Goal: Information Seeking & Learning: Find specific fact

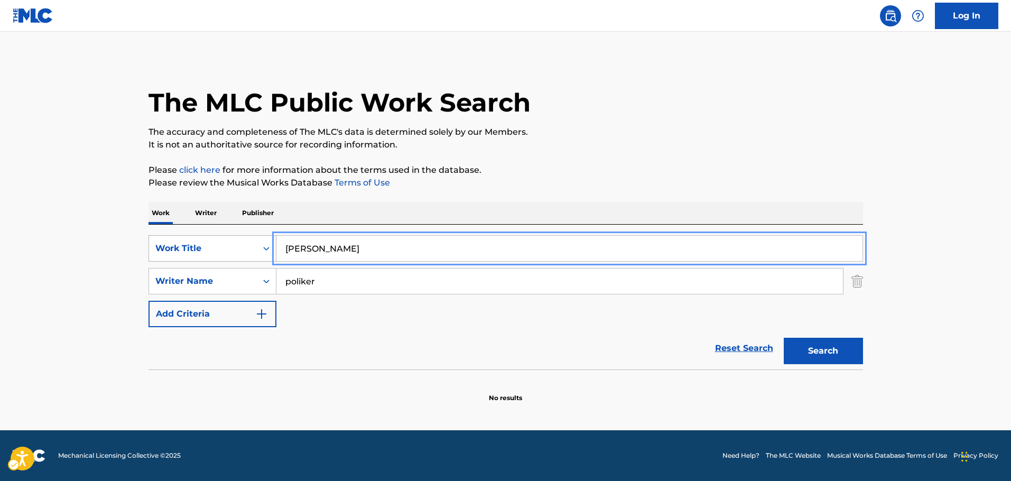
drag, startPoint x: 344, startPoint y: 250, endPoint x: 195, endPoint y: 249, distance: 149.5
click at [201, 249] on div "SearchWithCriteriab3f66e0c-0315-4bc2-a5d0-5a6ae4da3dd9 Work Title [PERSON_NAME]" at bounding box center [505, 248] width 714 height 26
paste input "Umapyoi Densetsu"
type input "Umapyoi Densetsu"
click at [69, 251] on main "The MLC Public Work Search The accuracy and completeness of The MLC's data is d…" at bounding box center [505, 231] width 1011 height 398
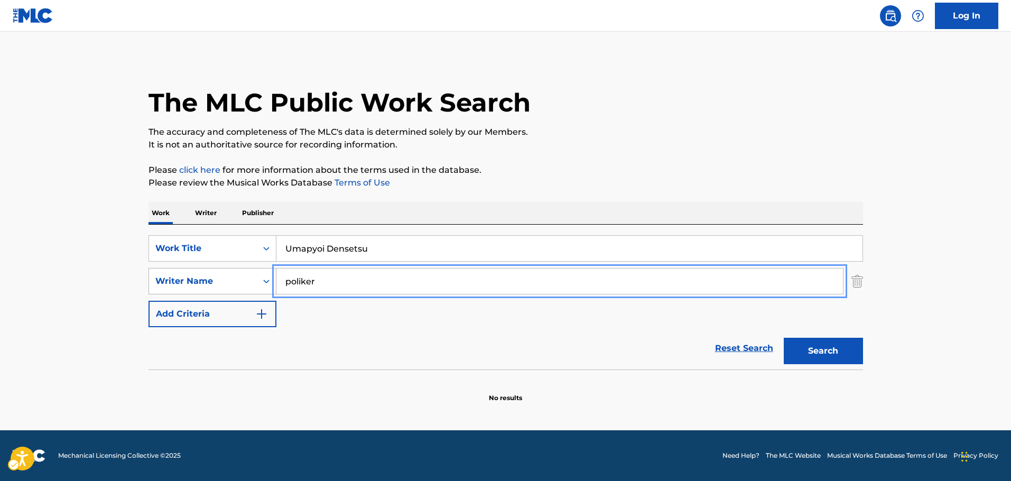
drag, startPoint x: 268, startPoint y: 279, endPoint x: 178, endPoint y: 279, distance: 90.3
click at [178, 279] on div "SearchWithCriteria84d4d635-3c84-48ff-9352-d0d70c4f7a2b Writer Name poliker" at bounding box center [505, 281] width 714 height 26
click at [784, 338] on button "Search" at bounding box center [823, 351] width 79 height 26
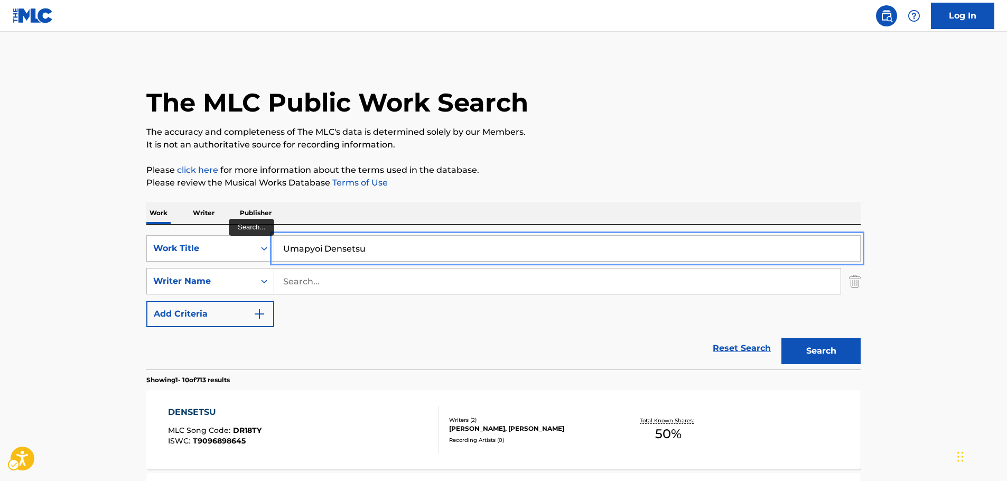
drag, startPoint x: 370, startPoint y: 254, endPoint x: 328, endPoint y: 252, distance: 42.8
click at [328, 252] on input "Umapyoi Densetsu" at bounding box center [567, 248] width 586 height 25
click at [781, 338] on button "Search" at bounding box center [820, 351] width 79 height 26
drag, startPoint x: 377, startPoint y: 251, endPoint x: 229, endPoint y: 253, distance: 147.4
click at [231, 253] on div "SearchWithCriteriab3f66e0c-0315-4bc2-a5d0-5a6ae4da3dd9 Work Title Umapyoi legend" at bounding box center [503, 248] width 714 height 26
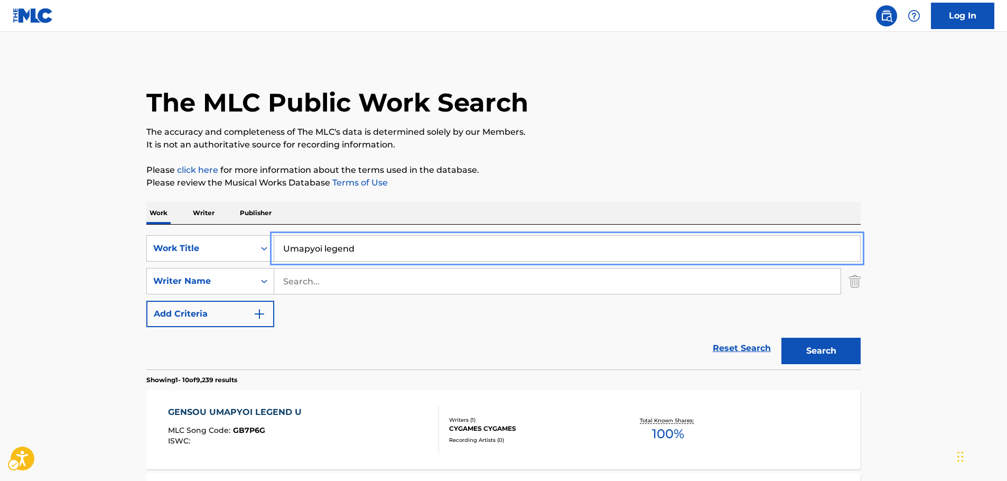
paste input "Keep the Sun Away"
type input "Keep the Sun Away"
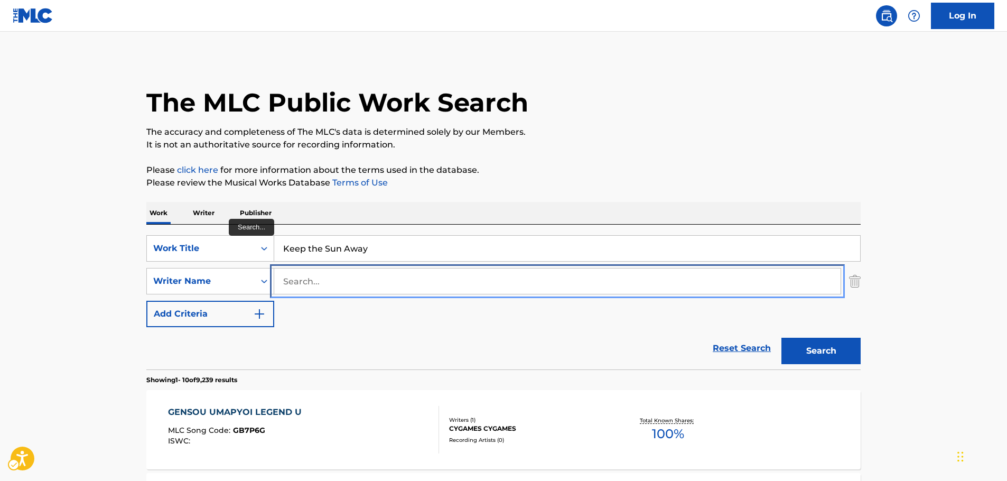
click at [360, 283] on input "Search..." at bounding box center [557, 280] width 566 height 25
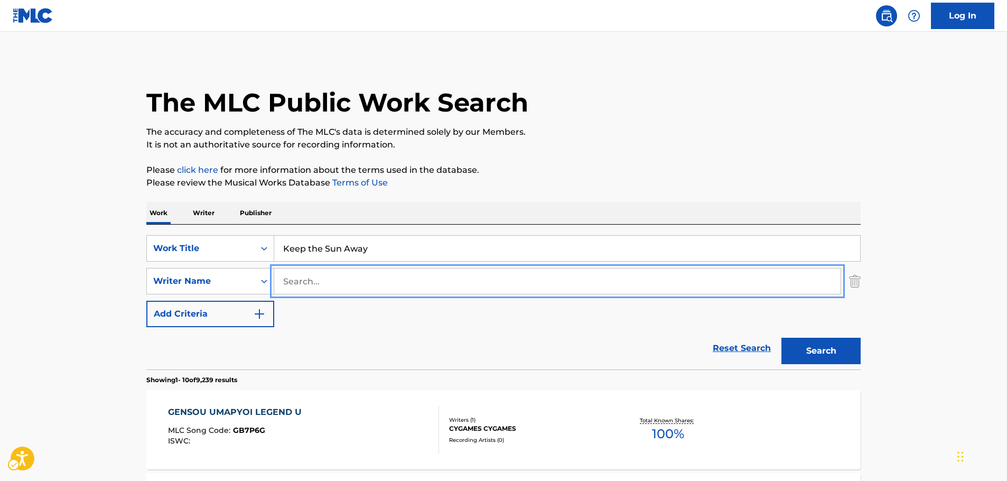
paste input "[PERSON_NAME]"
type input "[PERSON_NAME]"
click at [836, 348] on button "Search" at bounding box center [820, 351] width 79 height 26
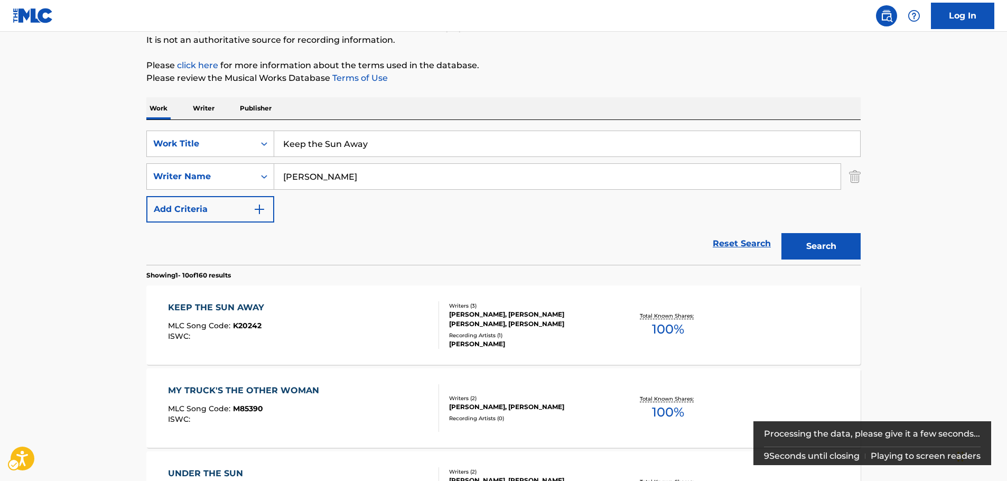
scroll to position [106, 0]
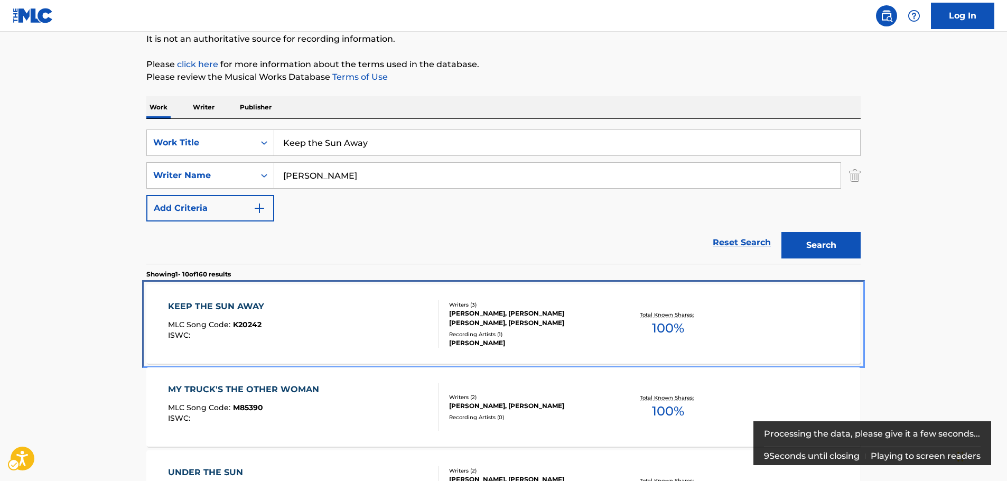
click at [324, 317] on div "KEEP THE SUN AWAY MLC Song Code : K20242 ISWC :" at bounding box center [304, 324] width 272 height 48
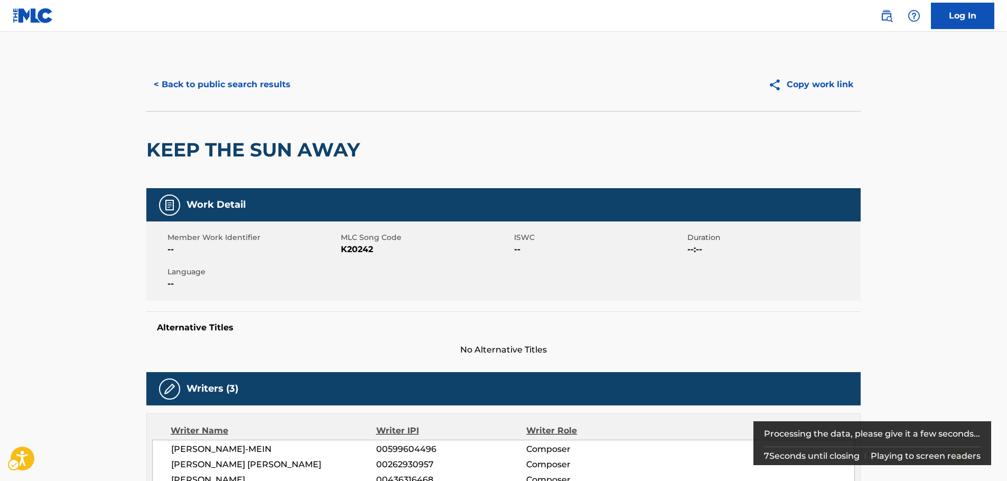
click at [362, 251] on span "MLC Song Code - K20242" at bounding box center [426, 249] width 171 height 13
copy span "K20242"
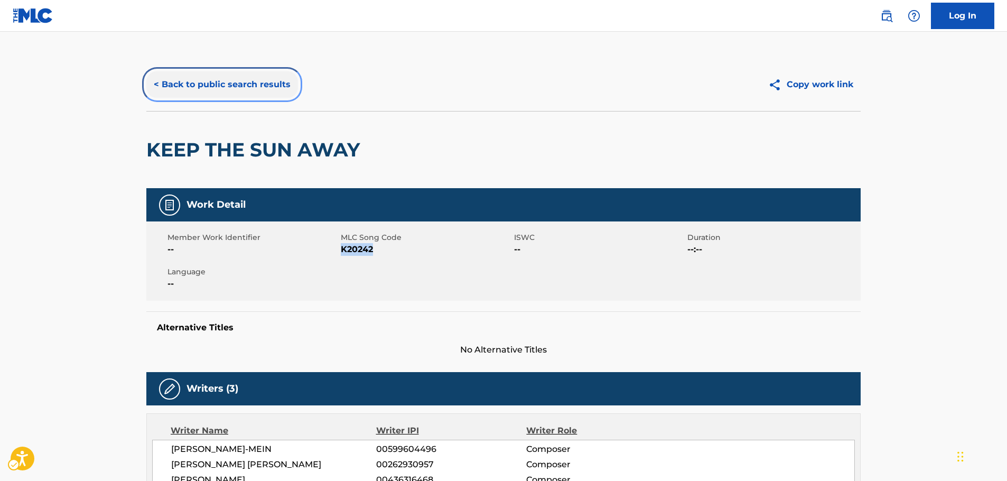
click at [260, 89] on button "< Back to public search results" at bounding box center [222, 84] width 152 height 26
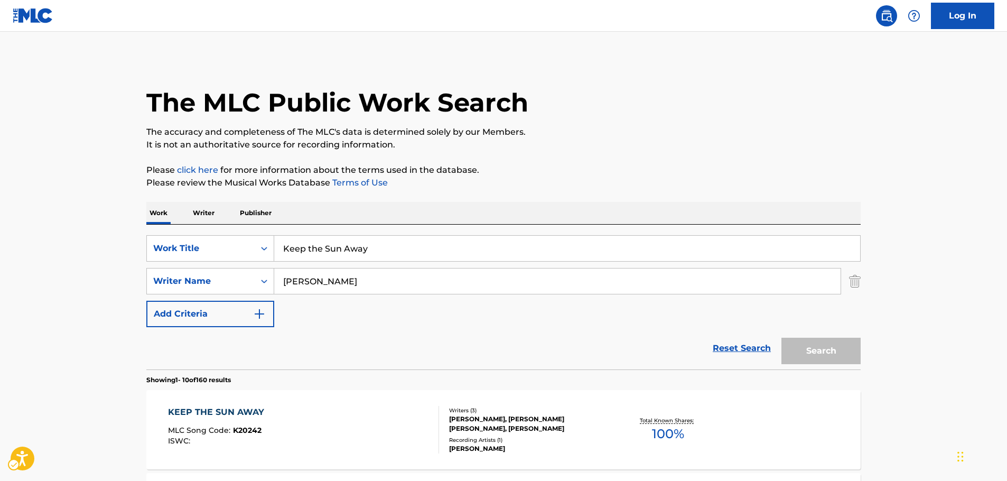
scroll to position [106, 0]
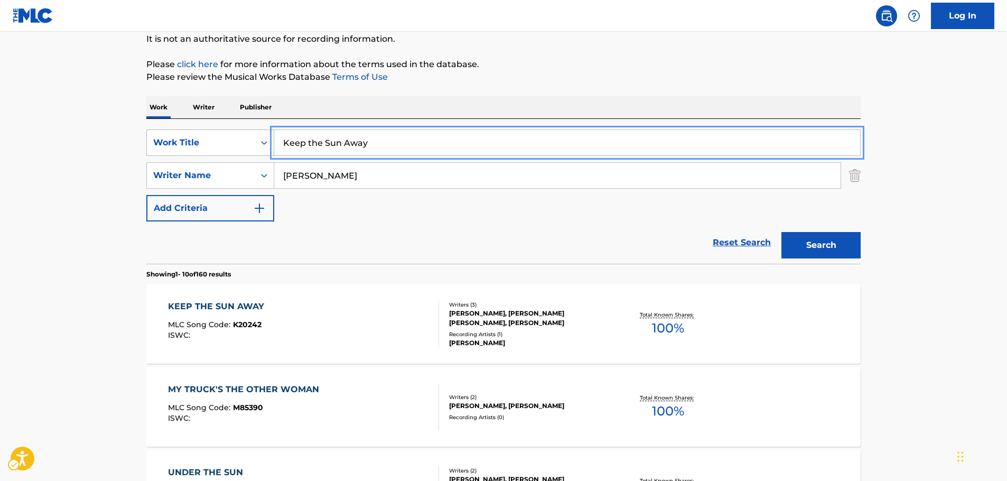
drag, startPoint x: 384, startPoint y: 149, endPoint x: 175, endPoint y: 146, distance: 209.2
paste input "[PERSON_NAME]"
type input "[PERSON_NAME]"
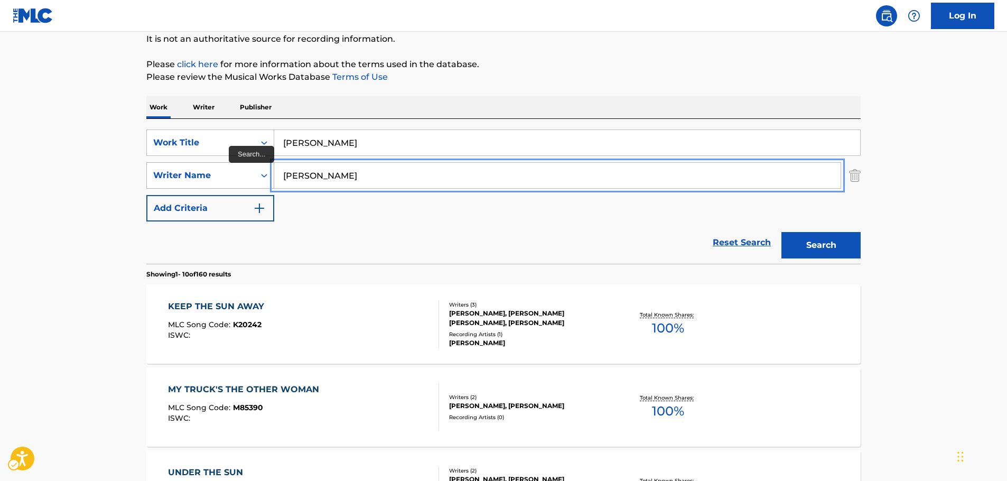
drag, startPoint x: 337, startPoint y: 182, endPoint x: 191, endPoint y: 178, distance: 145.9
click at [781, 232] on button "Search" at bounding box center [820, 245] width 79 height 26
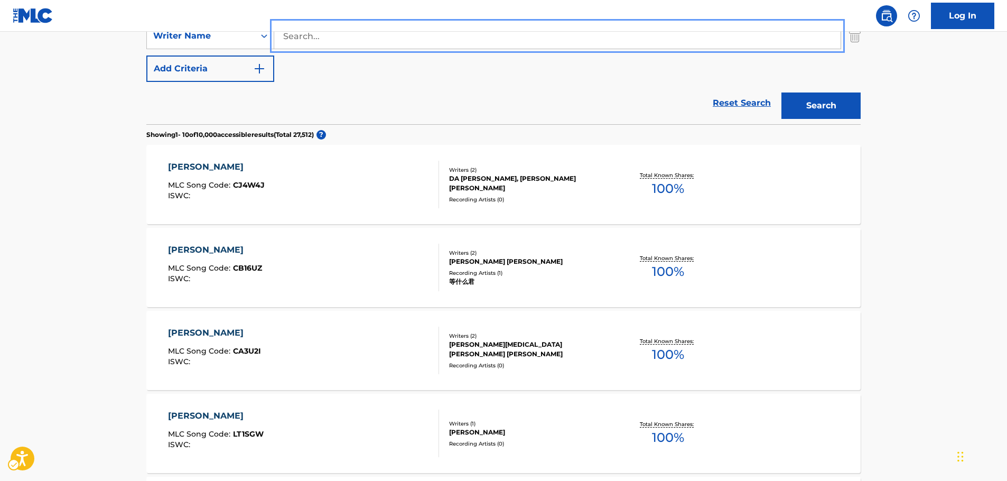
scroll to position [264, 0]
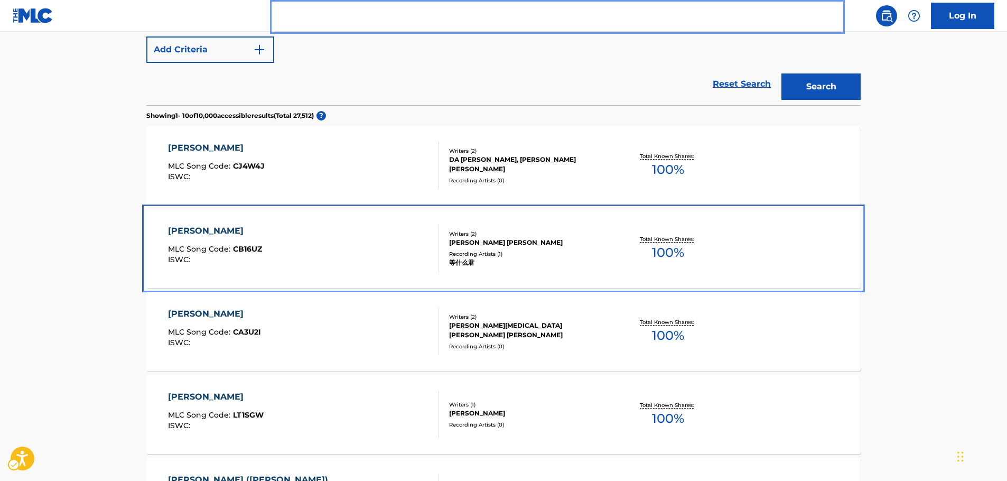
click at [350, 254] on div "[PERSON_NAME] MLC Song Code : CB16UZ ISWC :" at bounding box center [304, 249] width 272 height 48
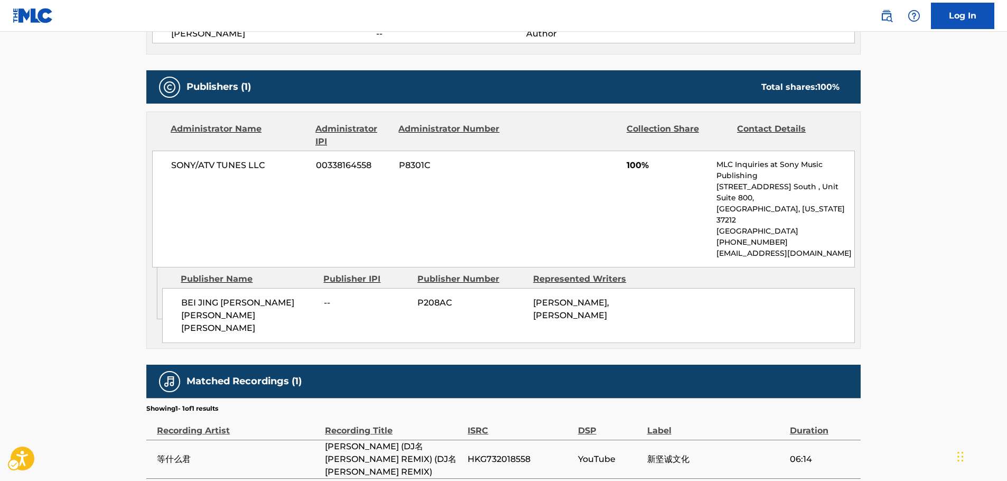
scroll to position [448, 0]
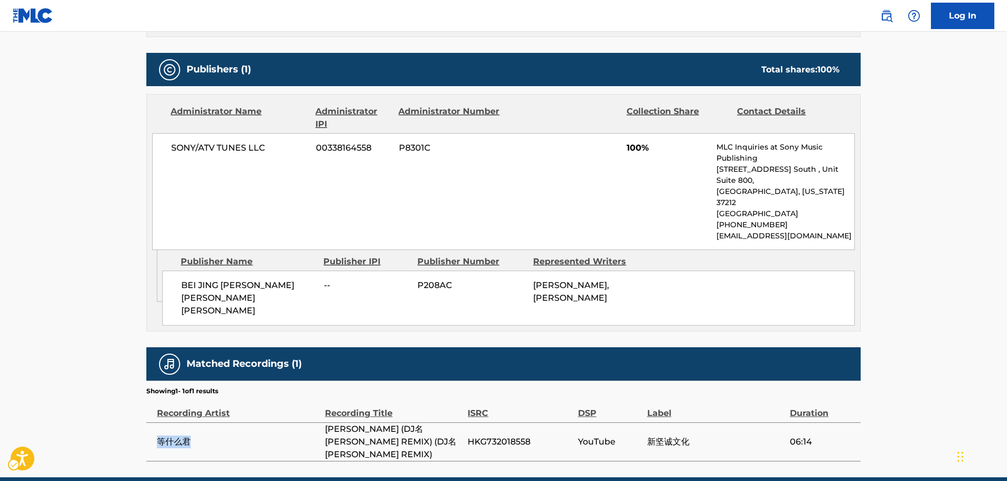
drag, startPoint x: 196, startPoint y: 401, endPoint x: 157, endPoint y: 399, distance: 38.6
click at [157, 435] on span "等什么君" at bounding box center [238, 441] width 163 height 13
copy span "等什么君"
drag, startPoint x: 356, startPoint y: 409, endPoint x: 320, endPoint y: 399, distance: 37.8
click at [320, 422] on tr "等什么君 [PERSON_NAME] (DJ名[PERSON_NAME] REMIX) (DJ名[PERSON_NAME] REMIX) HKG7320185…" at bounding box center [503, 441] width 714 height 39
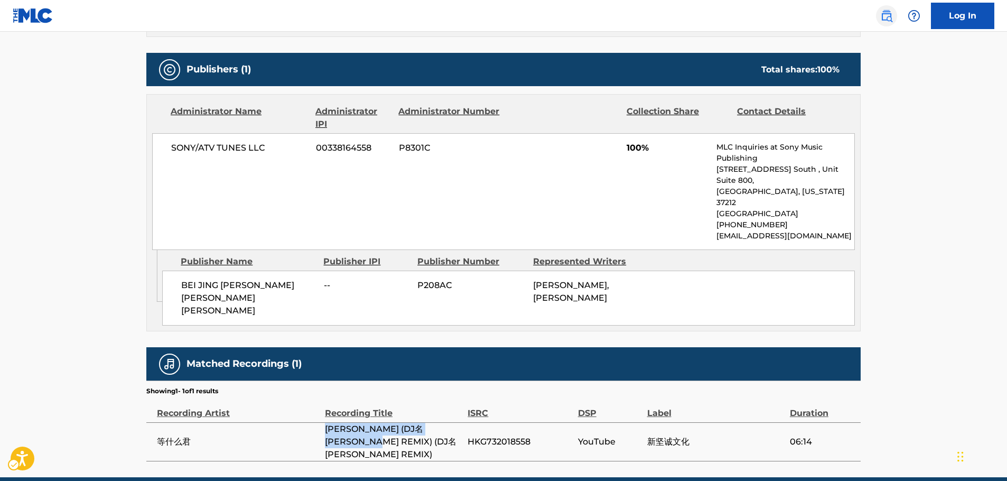
copy tr "等什么君 [PERSON_NAME] (DJ名[PERSON_NAME] REMIX) (DJ名[PERSON_NAME] REMIX)"
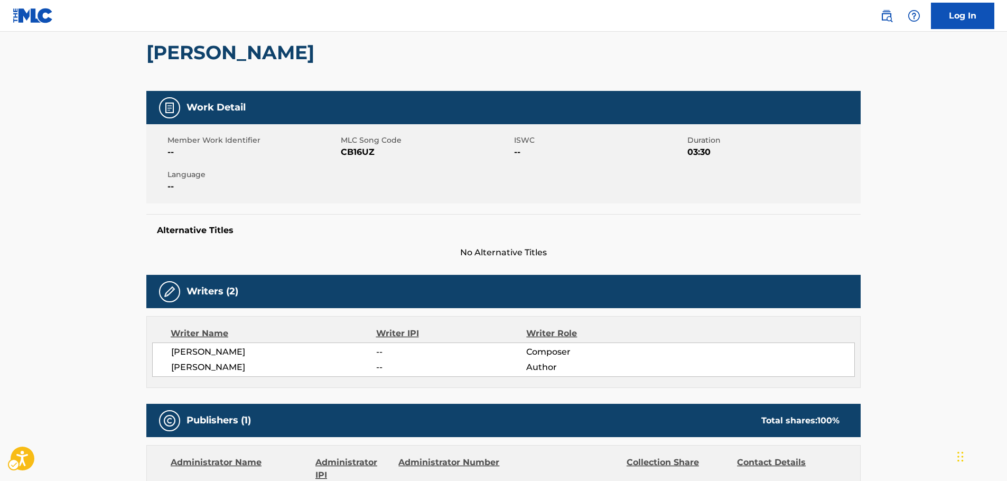
scroll to position [78, 0]
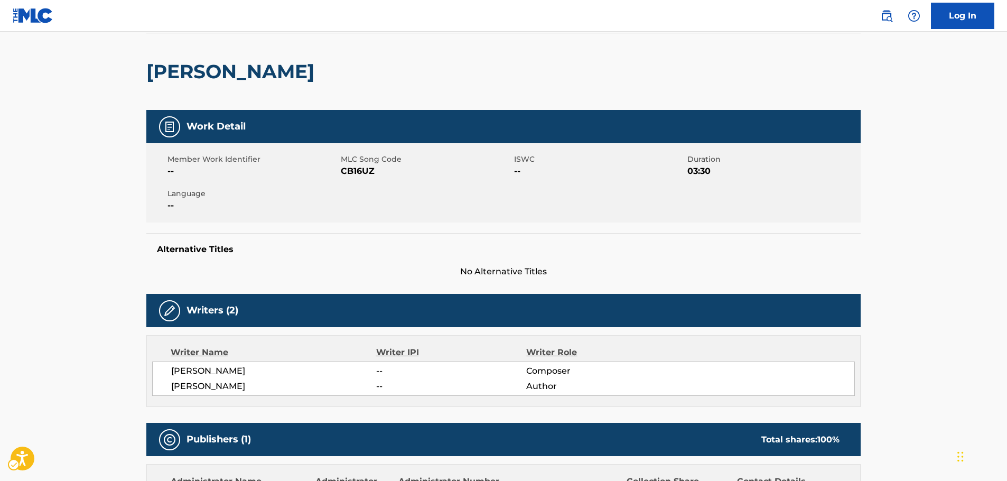
click at [360, 173] on span "MLC Song Code - CB16UZ" at bounding box center [426, 171] width 171 height 13
click at [359, 173] on span "MLC Song Code - CB16UZ" at bounding box center [426, 171] width 171 height 13
copy span "CB16UZ"
drag, startPoint x: 185, startPoint y: 382, endPoint x: 166, endPoint y: 376, distance: 20.0
click at [166, 376] on div "[PERSON_NAME] -- Composer [PERSON_NAME] -- Author" at bounding box center [503, 378] width 703 height 34
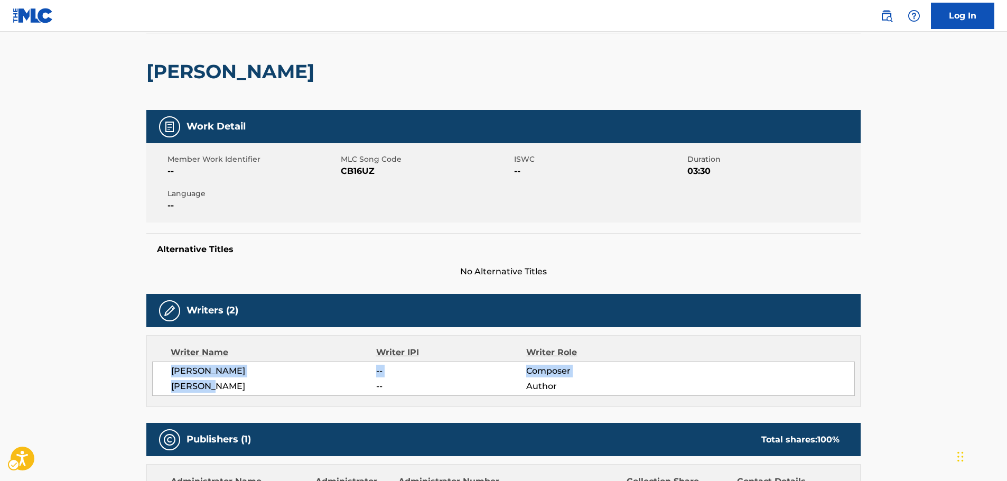
copy div "[PERSON_NAME] -- Composer [PERSON_NAME]"
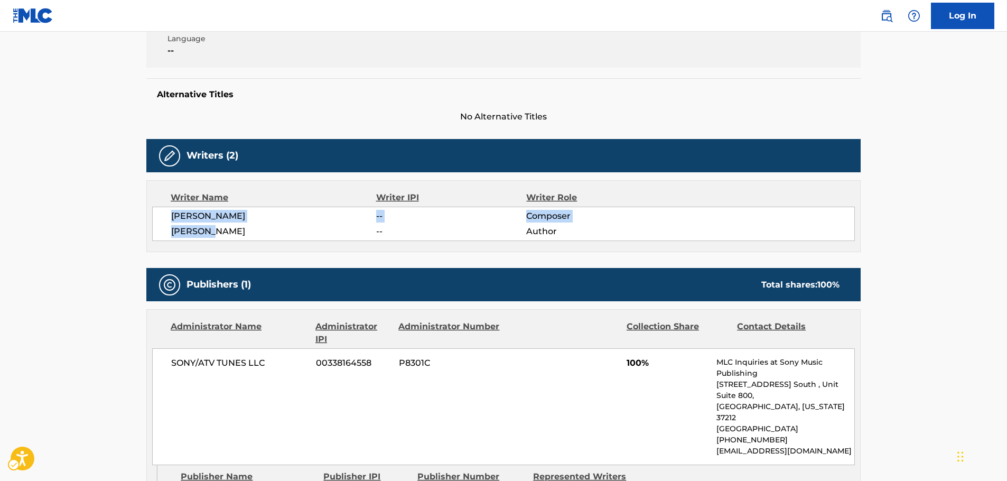
scroll to position [395, 0]
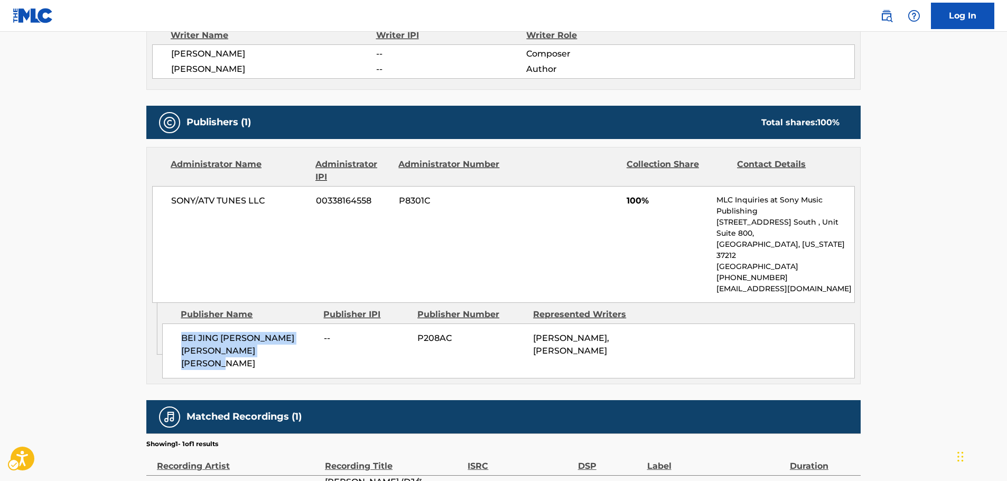
drag, startPoint x: 295, startPoint y: 328, endPoint x: 176, endPoint y: 318, distance: 119.3
click at [176, 323] on div "BEI JING [PERSON_NAME] [PERSON_NAME] [PERSON_NAME] -- P208AC [PERSON_NAME], [PE…" at bounding box center [508, 350] width 693 height 55
copy span "BEI JING [PERSON_NAME] [PERSON_NAME] [PERSON_NAME]"
drag, startPoint x: 273, startPoint y: 196, endPoint x: 162, endPoint y: 200, distance: 111.0
click at [162, 200] on div "SONY/ATV TUNES LLC 00338164558 P8301C 100% MLC Inquiries at Sony Music Publishi…" at bounding box center [503, 244] width 703 height 117
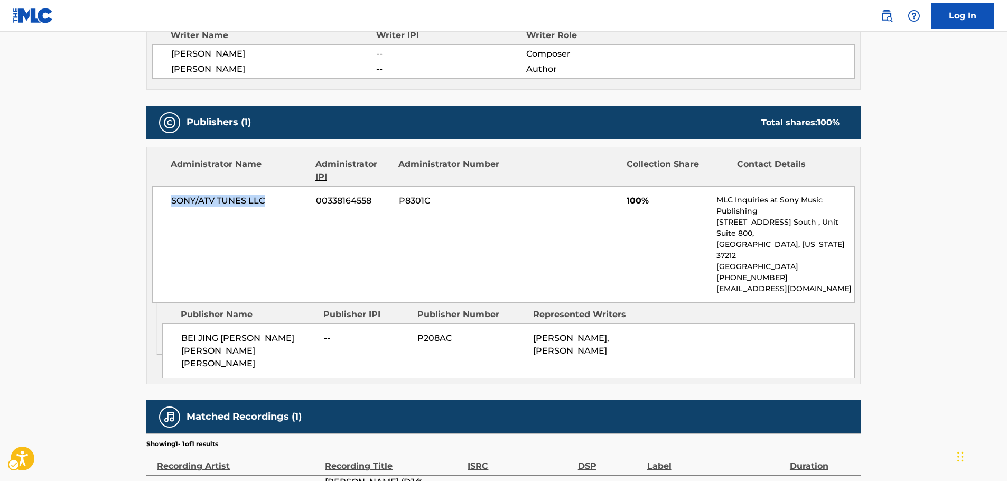
copy span "SONY/ATV TUNES LLC"
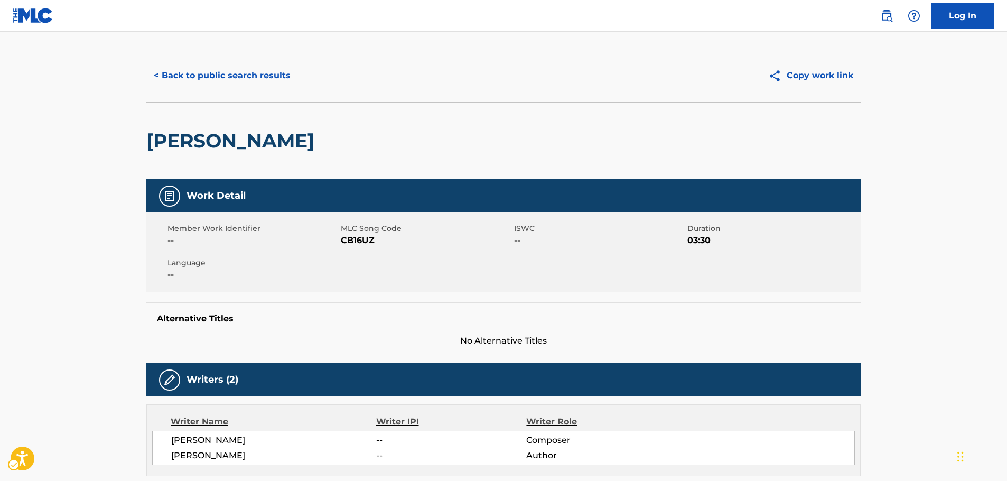
scroll to position [0, 0]
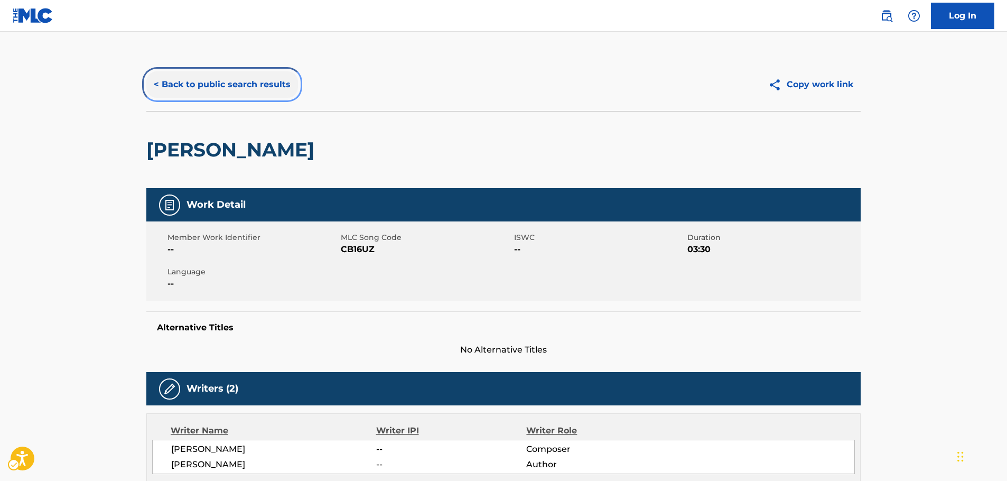
click at [199, 86] on button "< Back to public search results" at bounding box center [222, 84] width 152 height 26
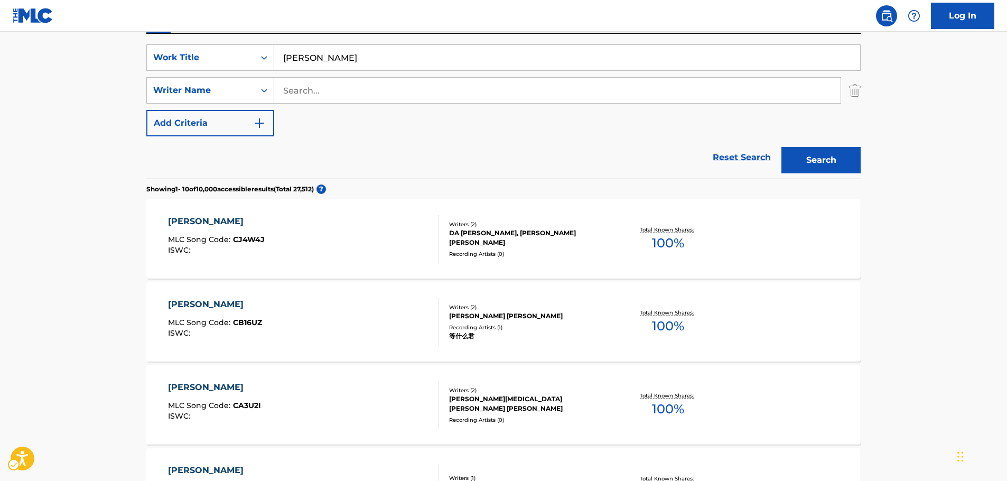
scroll to position [166, 0]
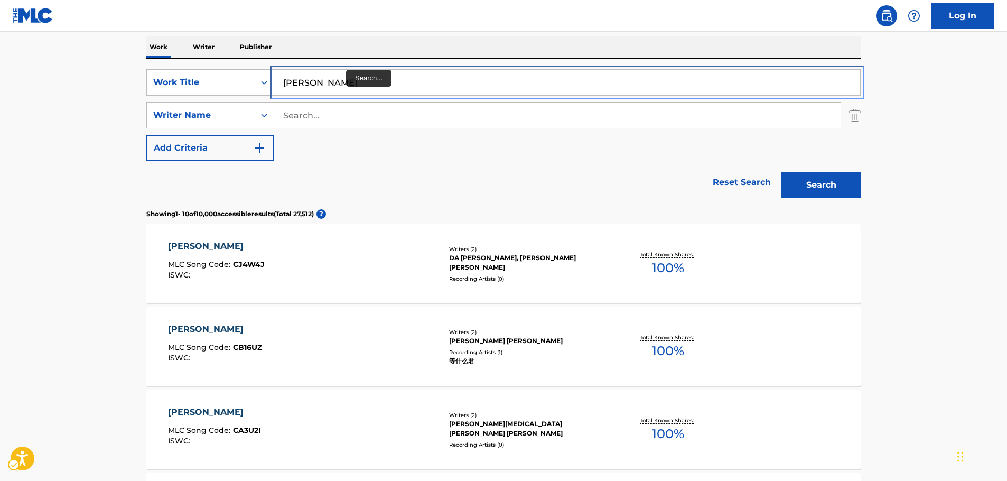
paste input "Pu Du Zhong She"
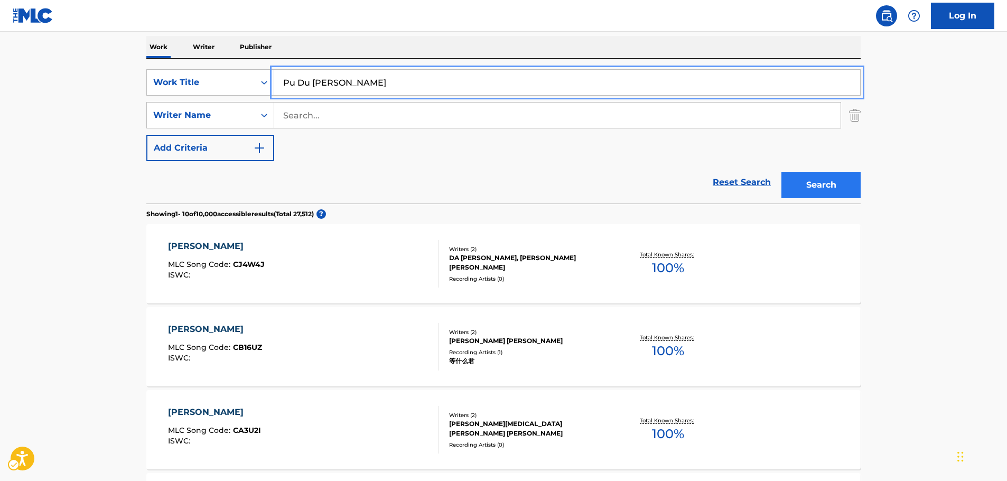
type input "Pu Du [PERSON_NAME]"
click at [803, 181] on button "Search" at bounding box center [820, 185] width 79 height 26
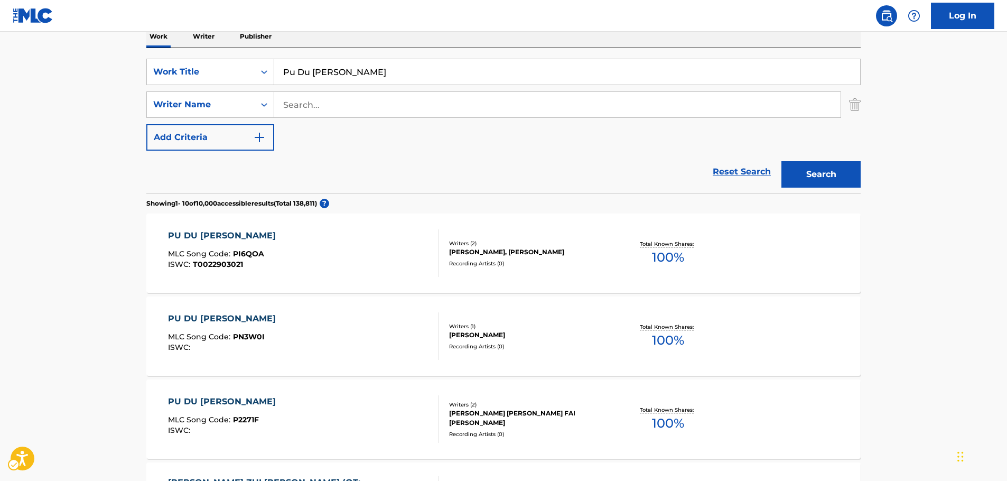
scroll to position [172, 0]
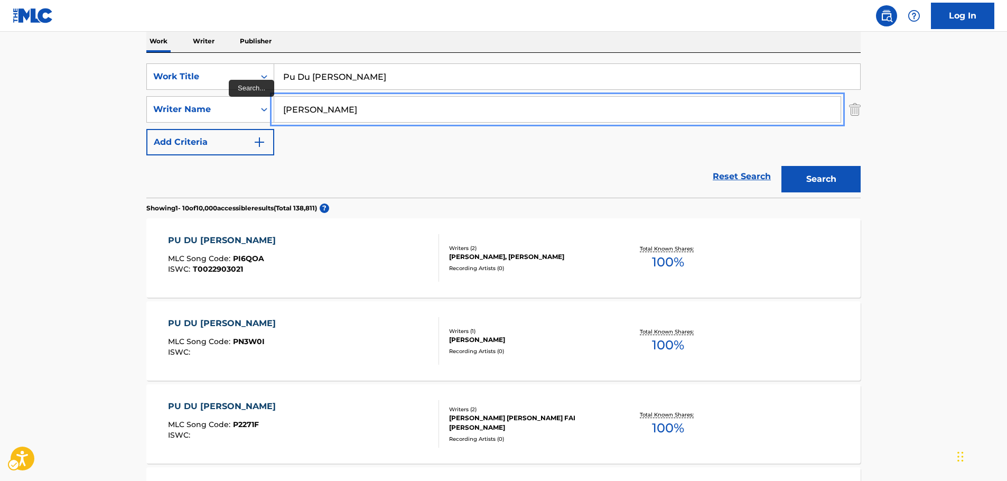
click at [781, 166] on button "Search" at bounding box center [820, 179] width 79 height 26
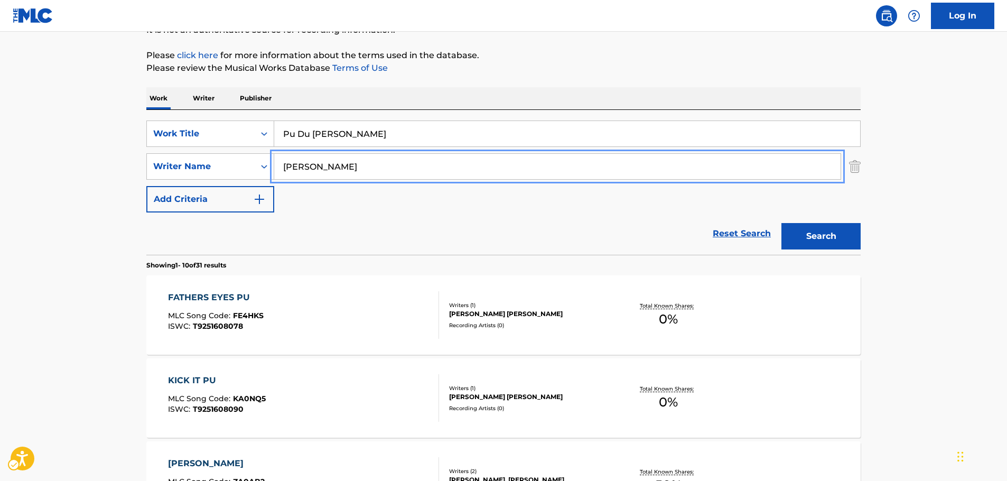
scroll to position [13, 0]
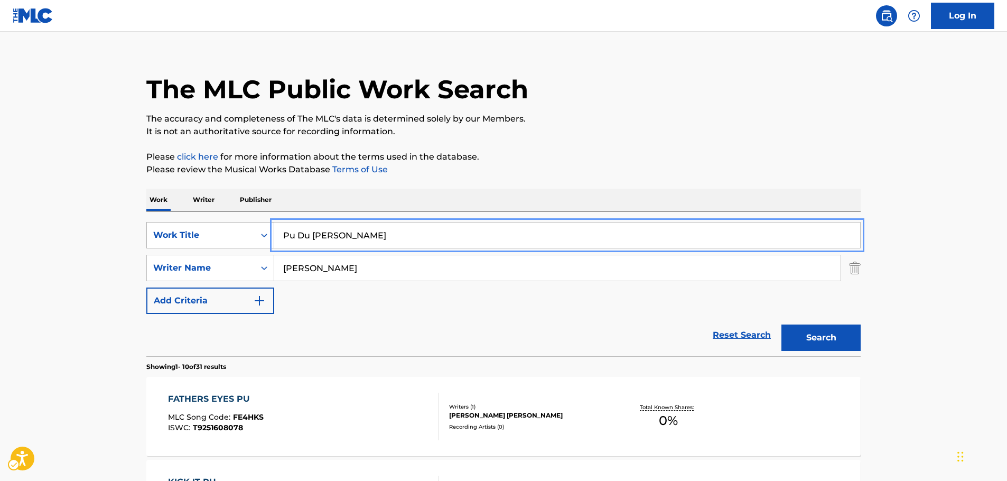
drag, startPoint x: 337, startPoint y: 237, endPoint x: 221, endPoint y: 238, distance: 115.2
click at [225, 238] on div "SearchWithCriteriab3f66e0c-0315-4bc2-a5d0-5a6ae4da3dd9 Work Title Pu Du [PERSON…" at bounding box center [503, 235] width 714 height 26
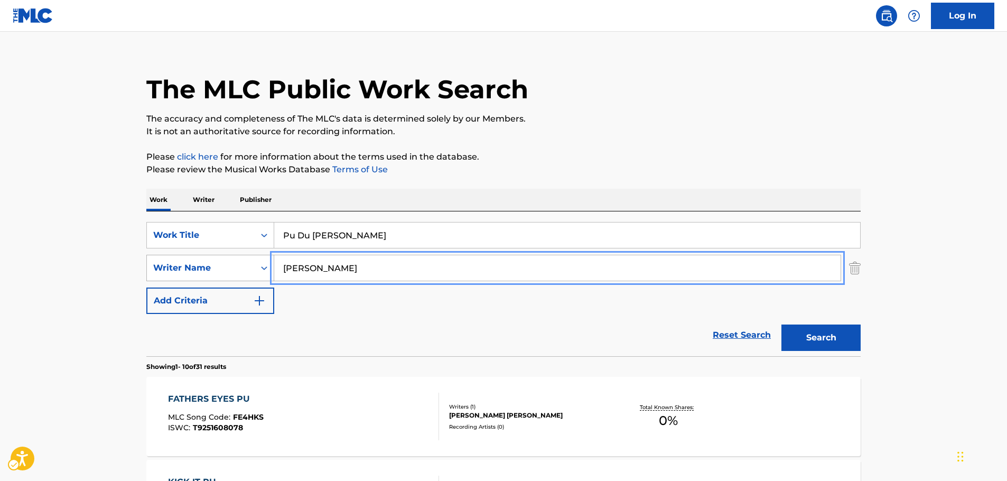
click at [246, 271] on div "SearchWithCriteria84d4d635-3c84-48ff-9352-d0d70c4f7a2b Writer Name [PERSON_NAME]" at bounding box center [503, 268] width 714 height 26
paste input "[PERSON_NAME]"
type input "[PERSON_NAME]"
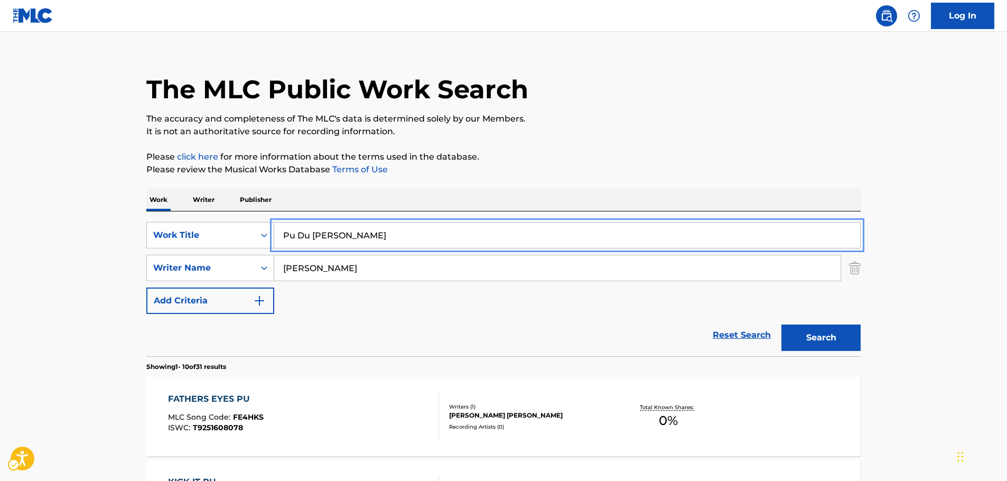
drag, startPoint x: 369, startPoint y: 232, endPoint x: 215, endPoint y: 197, distance: 158.4
click at [211, 235] on div "SearchWithCriteriab3f66e0c-0315-4bc2-a5d0-5a6ae4da3dd9 Work Title Pu Du [PERSON…" at bounding box center [503, 235] width 714 height 26
paste input "What Makes the Sunset"
type input "What Makes the Sunset"
click at [820, 340] on button "Search" at bounding box center [820, 337] width 79 height 26
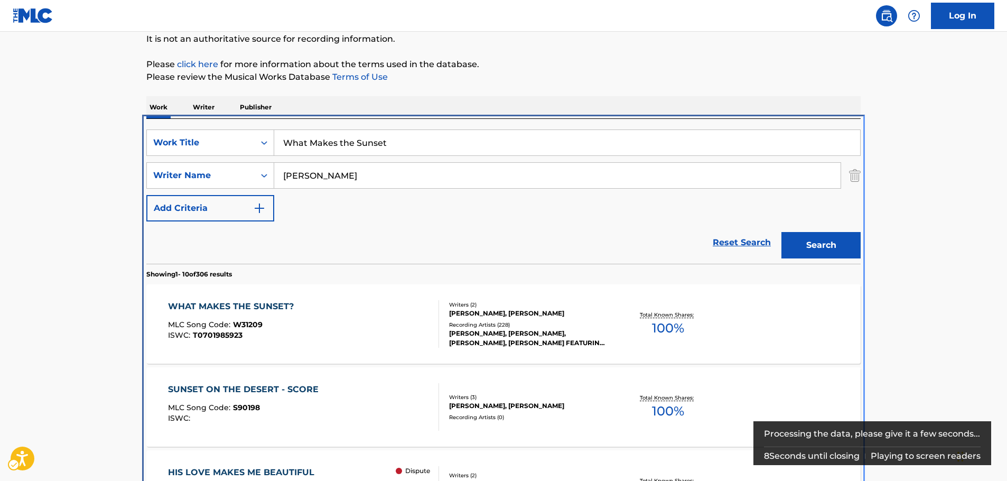
scroll to position [225, 0]
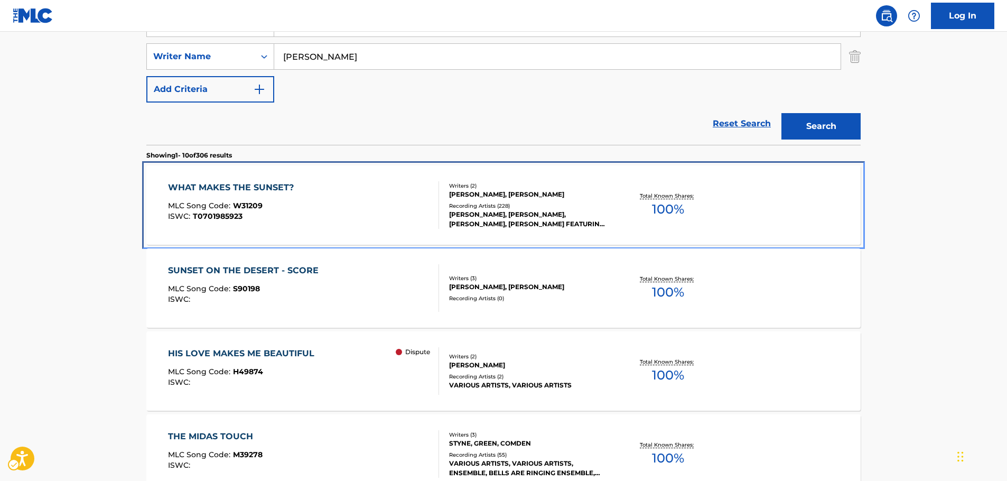
click at [334, 198] on div "WHAT MAKES THE SUNSET? MLC Song Code : W31209 ISWC : T0701985923" at bounding box center [304, 205] width 272 height 48
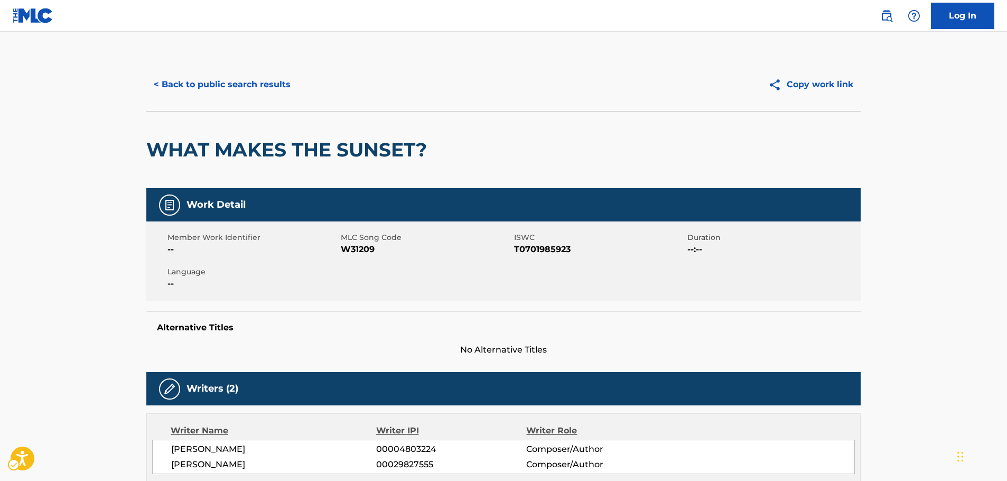
click at [357, 251] on span "MLC Song Code - W31209" at bounding box center [426, 249] width 171 height 13
copy span "W31209"
click at [558, 250] on span "ISWC - T0701985923" at bounding box center [599, 249] width 171 height 13
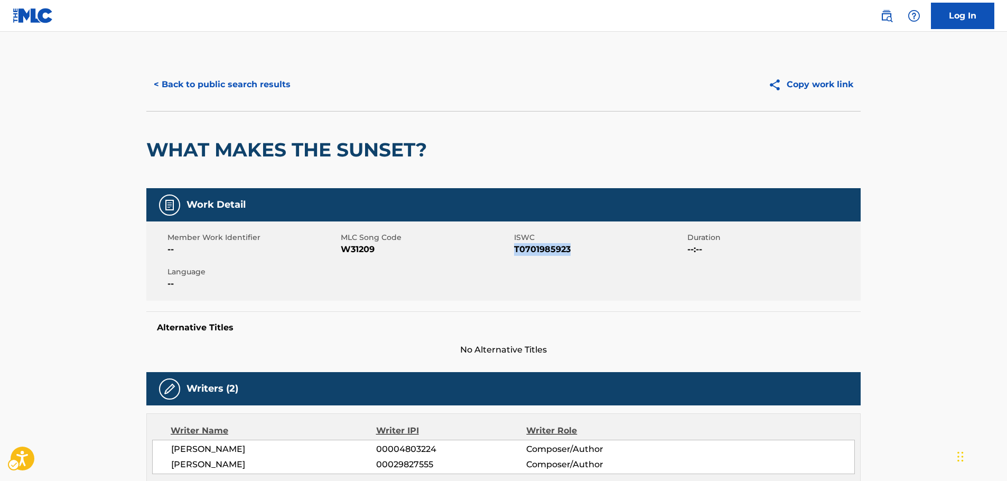
copy span "T0701985923"
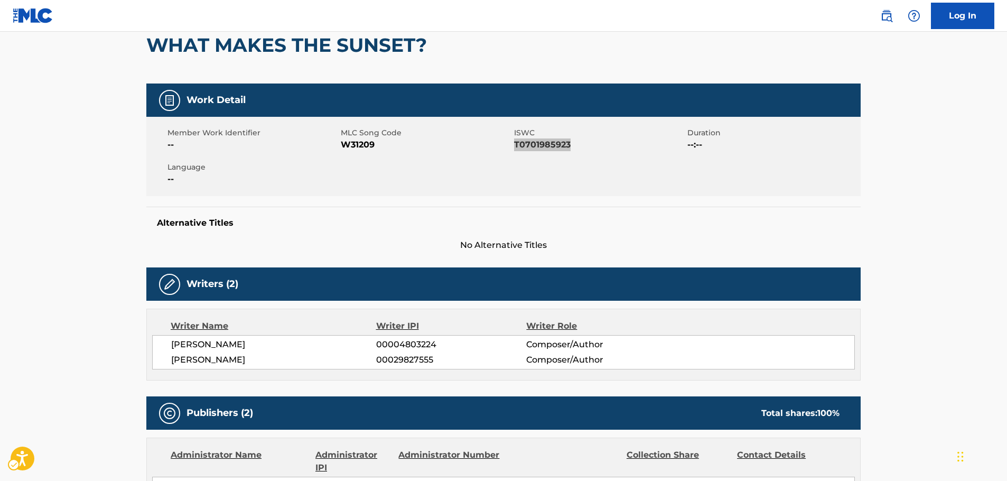
scroll to position [106, 0]
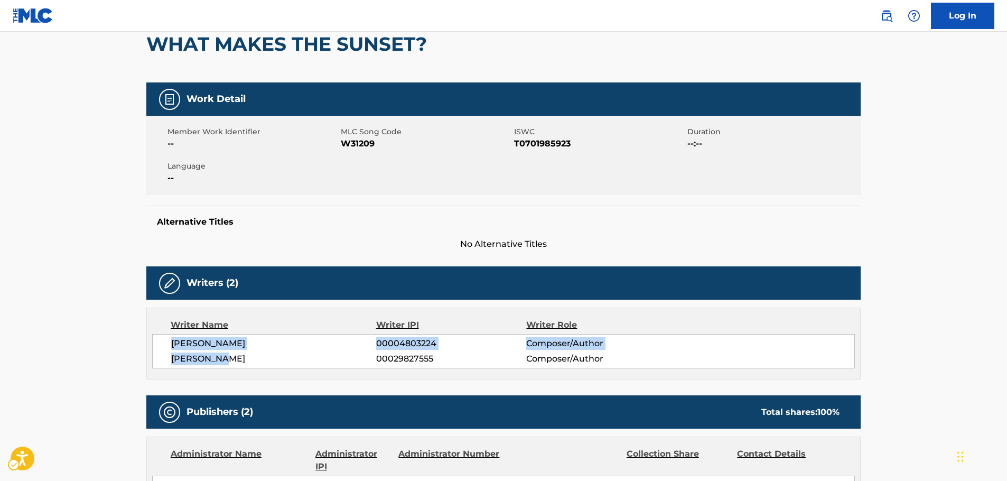
drag, startPoint x: 231, startPoint y: 359, endPoint x: 167, endPoint y: 348, distance: 64.9
click at [167, 348] on div "[PERSON_NAME] 00004803224 Composer/Author [PERSON_NAME] 00029827555 Composer/Au…" at bounding box center [503, 351] width 703 height 34
copy div "[PERSON_NAME] 00004803224 Composer/Author [PERSON_NAME]"
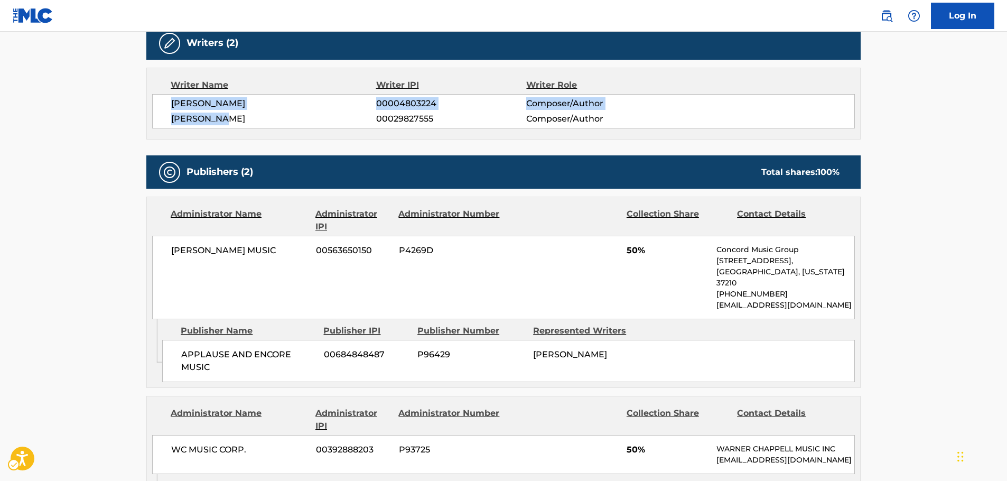
scroll to position [370, 0]
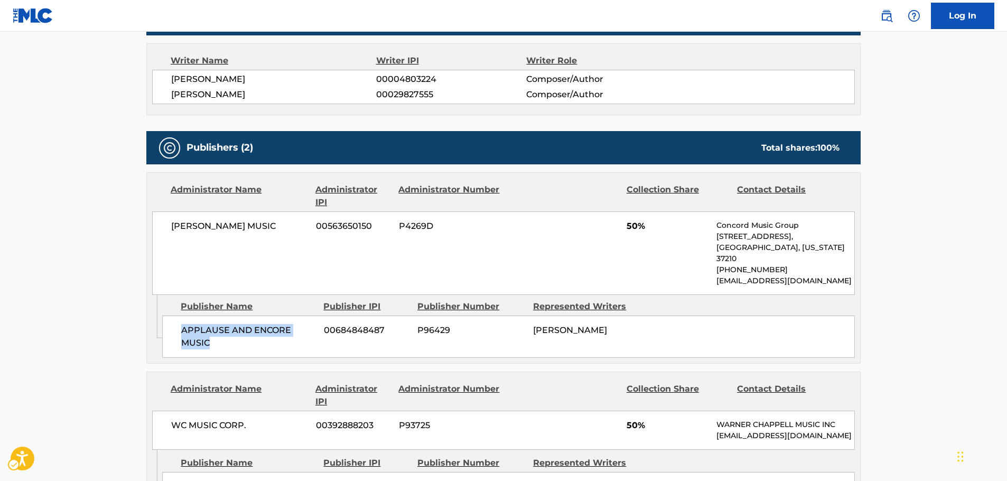
drag, startPoint x: 225, startPoint y: 331, endPoint x: 180, endPoint y: 324, distance: 45.4
click at [180, 324] on div "APPLAUSE AND [MEDICAL_DATA] MUSIC 00684848487 P96429 [PERSON_NAME]" at bounding box center [508, 336] width 693 height 42
drag, startPoint x: 277, startPoint y: 235, endPoint x: 172, endPoint y: 234, distance: 105.7
click at [172, 234] on div "[PERSON_NAME] MUSIC 00563650150 P4269D 50% Concord Music Group [STREET_ADDRESS]…" at bounding box center [503, 252] width 703 height 83
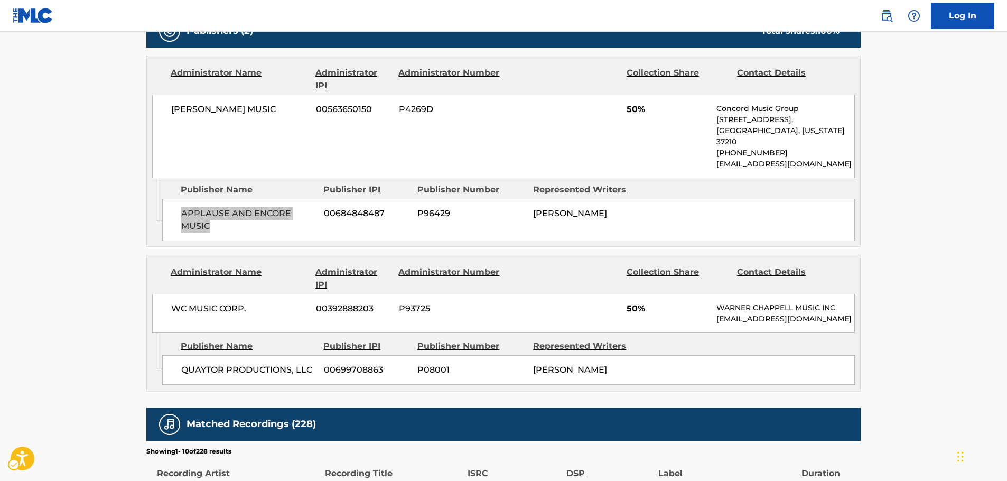
scroll to position [528, 0]
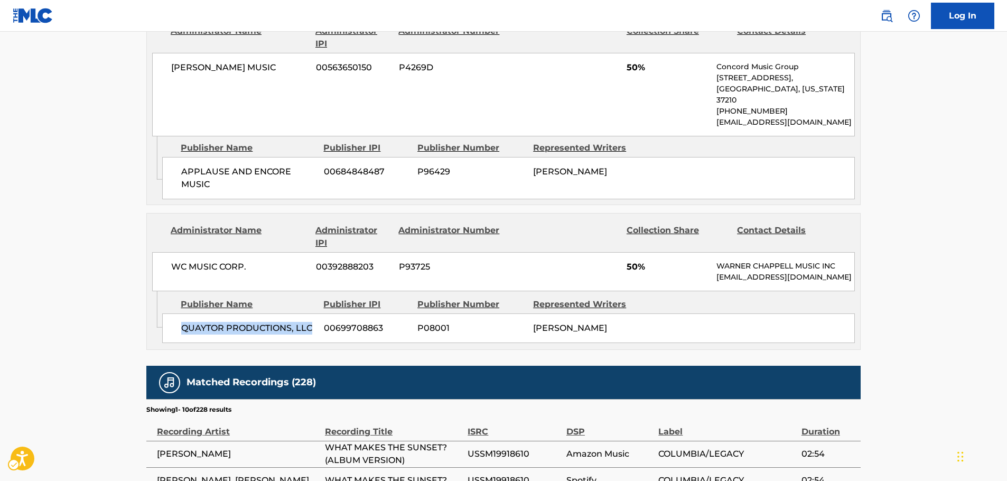
drag, startPoint x: 315, startPoint y: 336, endPoint x: 183, endPoint y: 334, distance: 131.6
click at [183, 334] on div "QUAYTOR PRODUCTIONS, LLC 00699708863 P08001 [PERSON_NAME]" at bounding box center [508, 328] width 693 height 30
drag, startPoint x: 263, startPoint y: 253, endPoint x: 163, endPoint y: 259, distance: 100.6
click at [163, 259] on div "WC MUSIC CORP. 00392888203 P93725 50% [PERSON_NAME] MUSIC INC [EMAIL_ADDRESS][D…" at bounding box center [503, 271] width 703 height 39
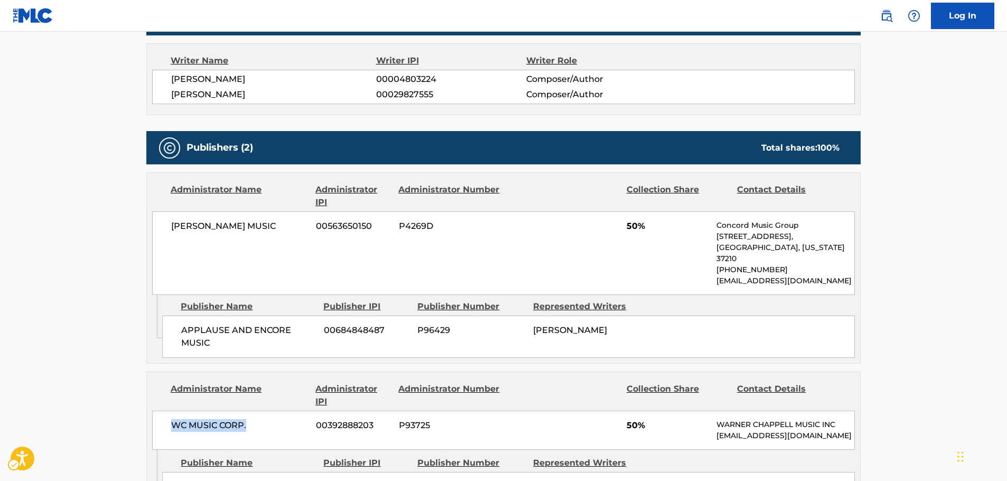
scroll to position [0, 0]
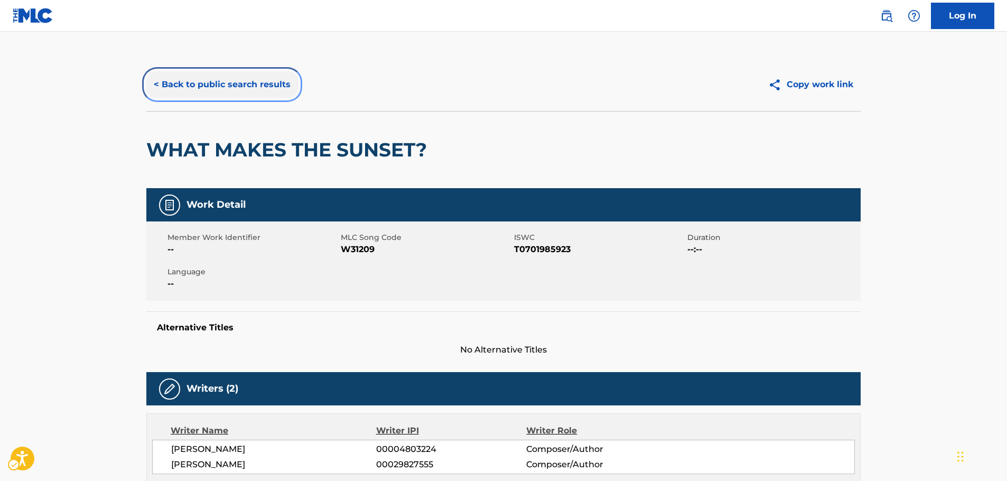
click at [234, 82] on button "< Back to public search results" at bounding box center [222, 84] width 152 height 26
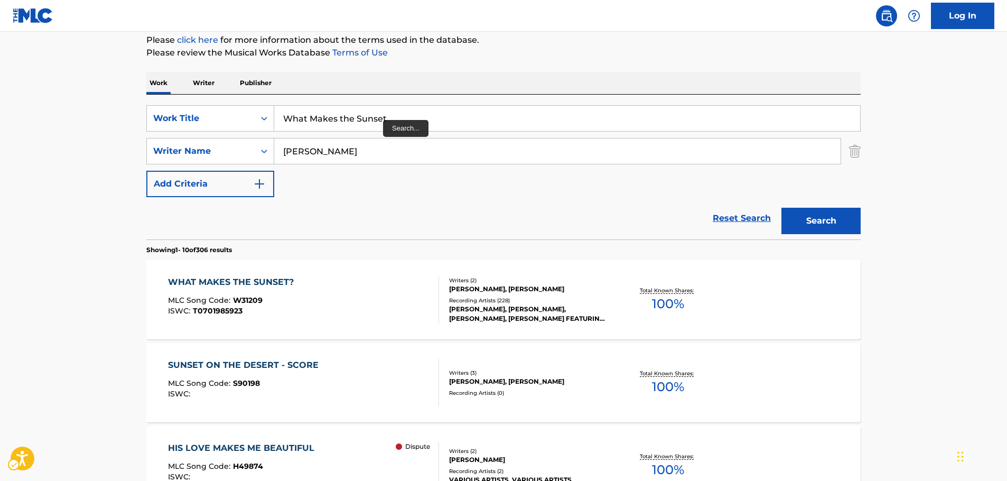
scroll to position [119, 0]
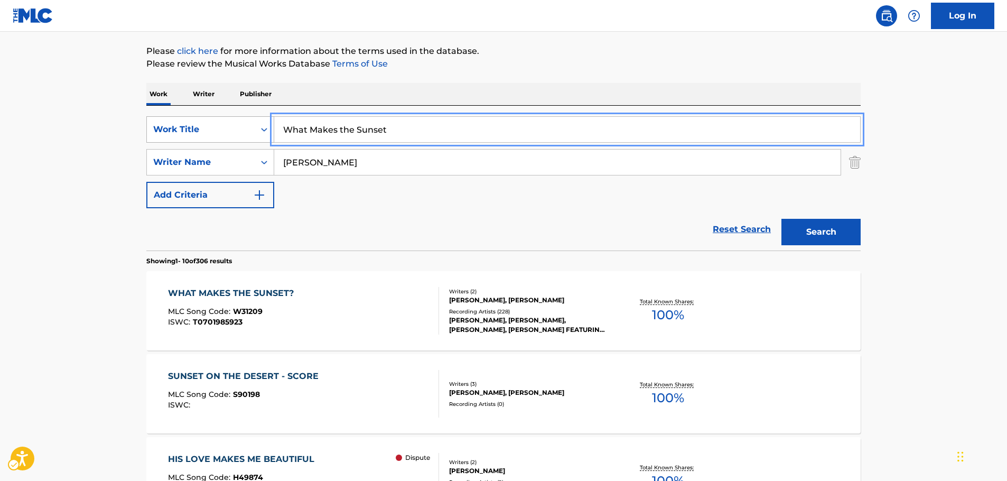
drag, startPoint x: 429, startPoint y: 136, endPoint x: 194, endPoint y: 138, distance: 234.6
paste input "[DATE], [DATE] or Always"
type input "[DATE], [DATE] or Always"
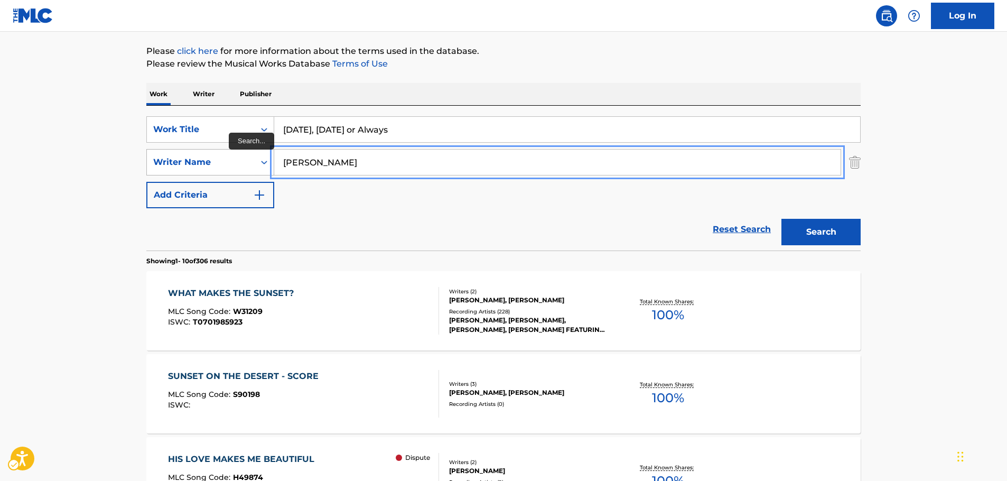
drag, startPoint x: 352, startPoint y: 158, endPoint x: 162, endPoint y: 153, distance: 190.3
type input "[PERSON_NAME]"
click at [781, 219] on button "Search" at bounding box center [820, 232] width 79 height 26
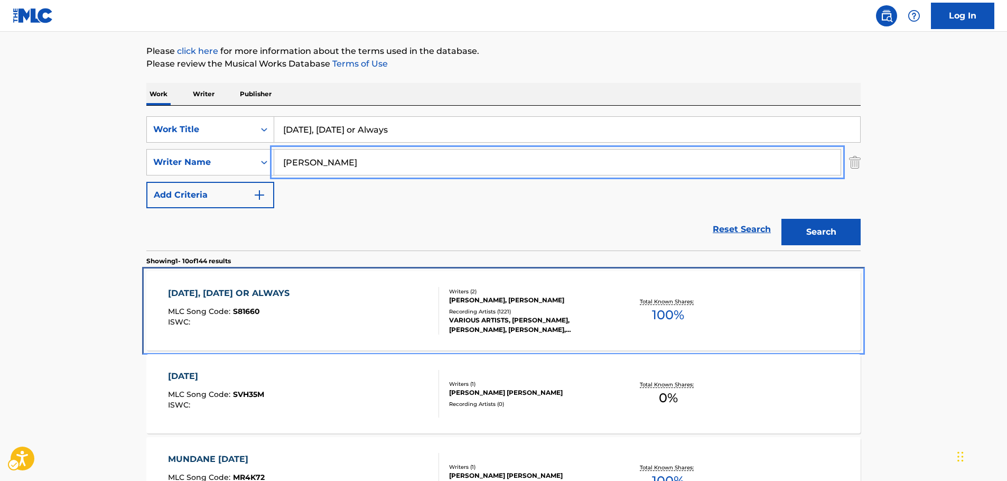
click at [295, 307] on div "MLC Song Code : S81660" at bounding box center [231, 312] width 127 height 11
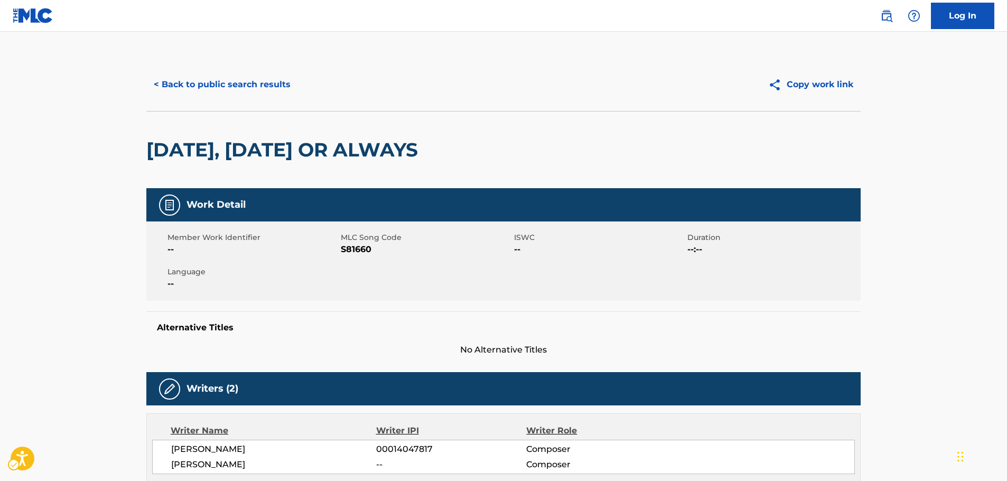
click at [365, 248] on span "MLC Song Code - S81660" at bounding box center [426, 249] width 171 height 13
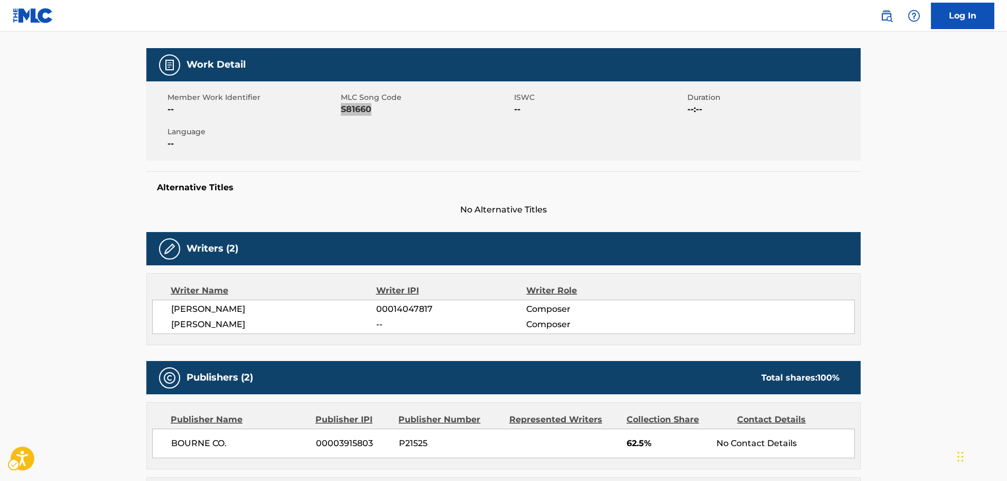
scroll to position [159, 0]
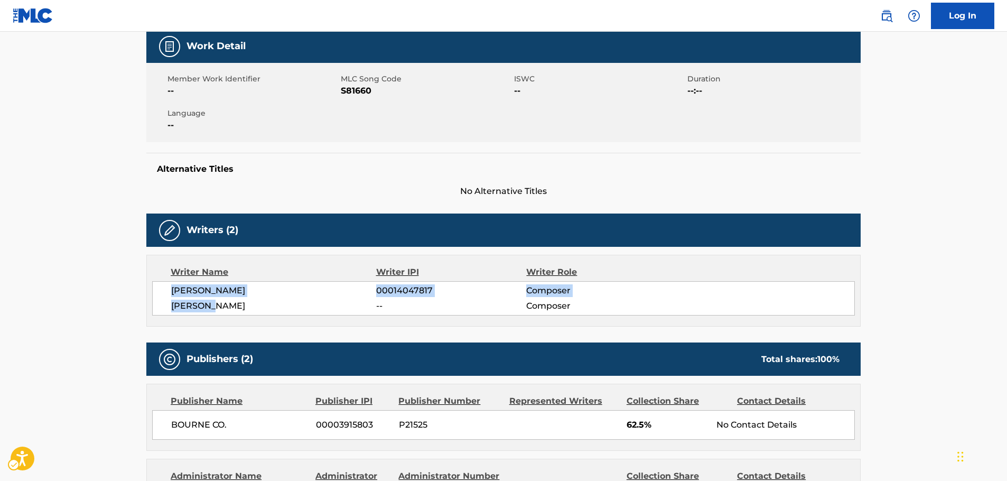
drag, startPoint x: 204, startPoint y: 304, endPoint x: 171, endPoint y: 292, distance: 35.4
click at [171, 292] on div "[PERSON_NAME] 00014047817 Composer [PERSON_NAME] -- Composer" at bounding box center [503, 298] width 703 height 34
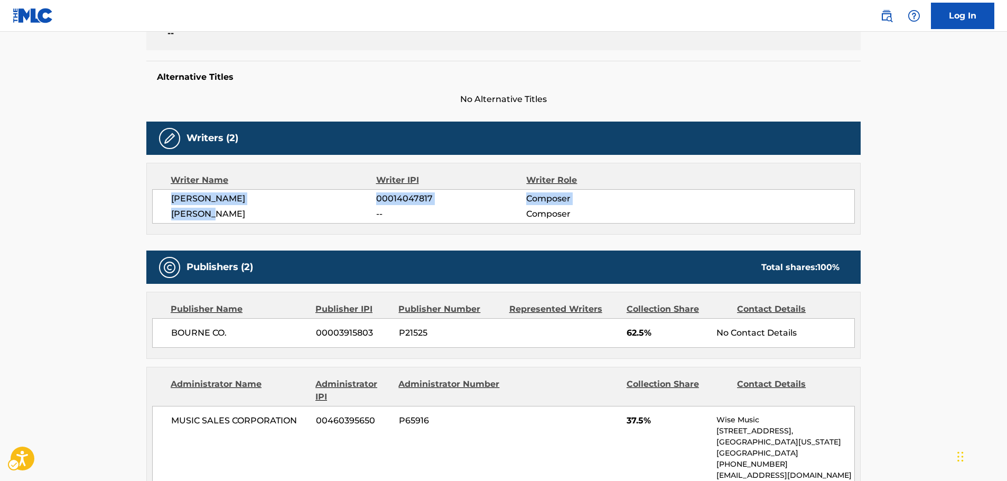
scroll to position [423, 0]
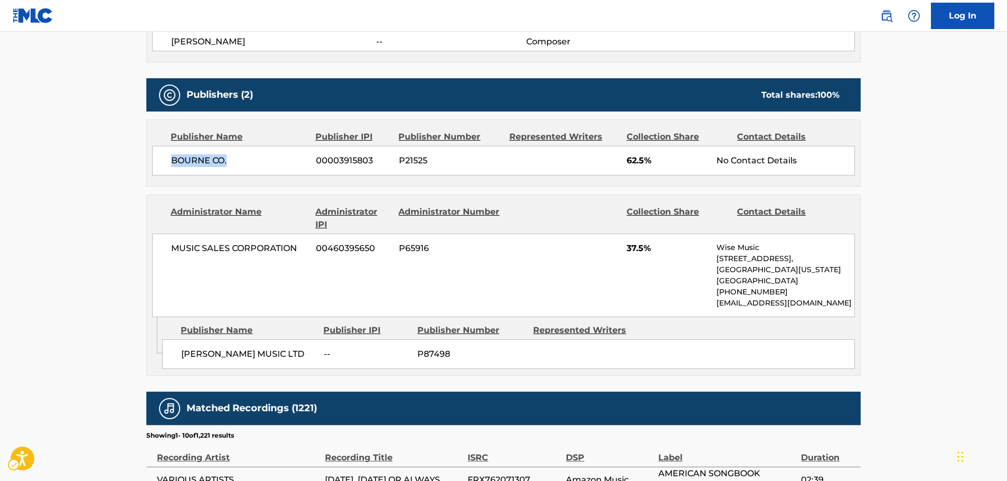
drag, startPoint x: 249, startPoint y: 173, endPoint x: 165, endPoint y: 170, distance: 84.0
click at [165, 170] on div "BOURNE CO. 00003915803 P21525 62.5% No Contact Details" at bounding box center [503, 161] width 703 height 30
drag, startPoint x: 193, startPoint y: 366, endPoint x: 177, endPoint y: 357, distance: 18.7
click at [177, 357] on div "[PERSON_NAME] MUSIC LTD -- P87498" at bounding box center [508, 354] width 693 height 30
drag, startPoint x: 258, startPoint y: 249, endPoint x: 175, endPoint y: 247, distance: 83.5
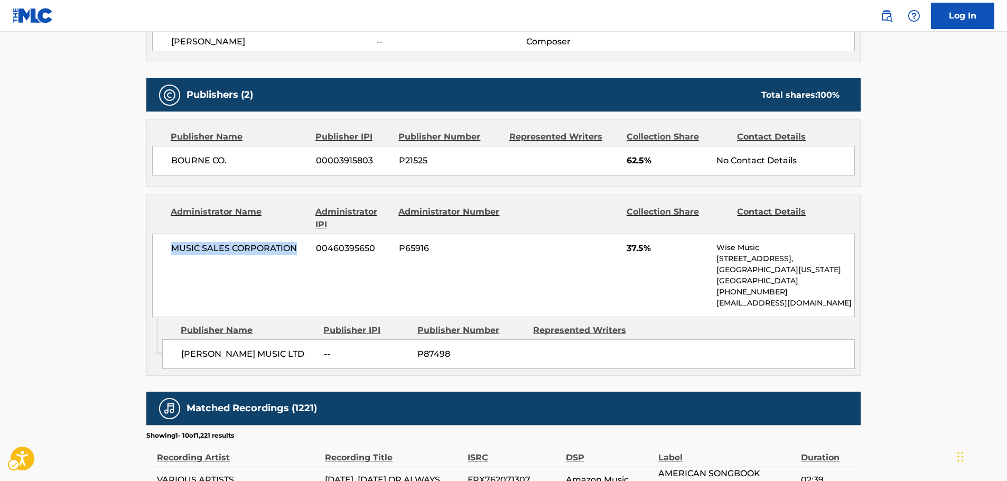
click at [175, 247] on span "MUSIC SALES CORPORATION" at bounding box center [239, 248] width 137 height 13
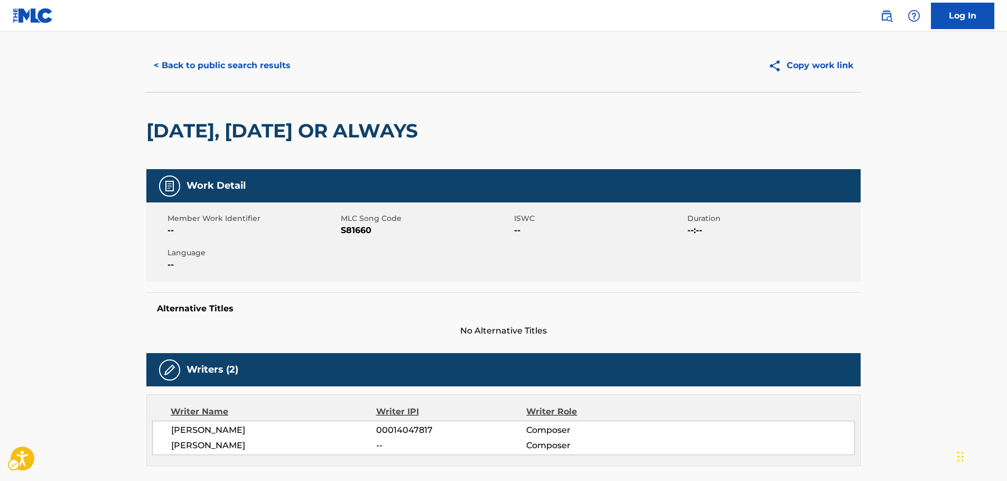
scroll to position [0, 0]
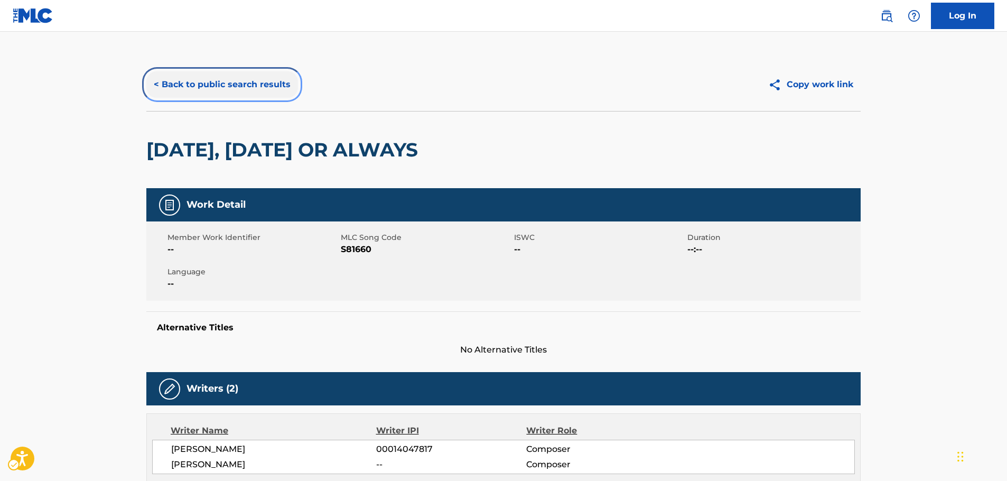
click at [227, 80] on button "< Back to public search results" at bounding box center [222, 84] width 152 height 26
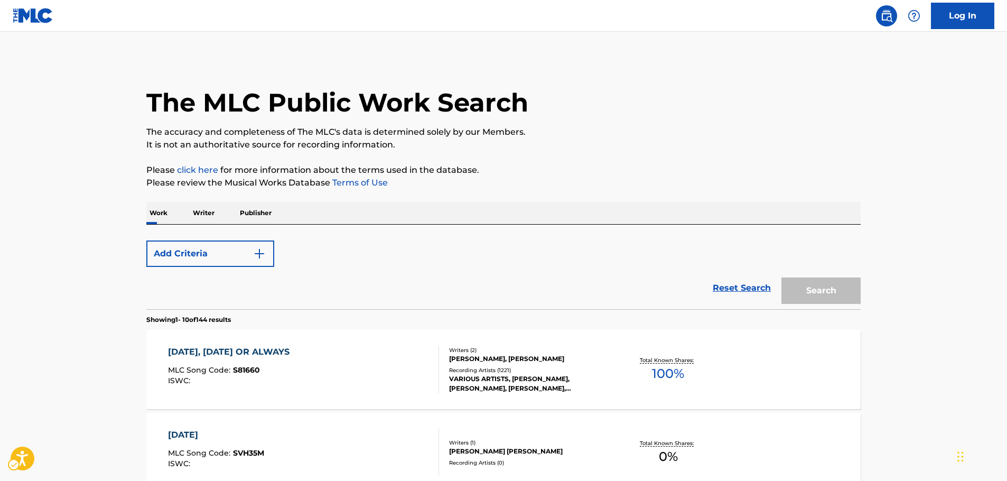
scroll to position [119, 0]
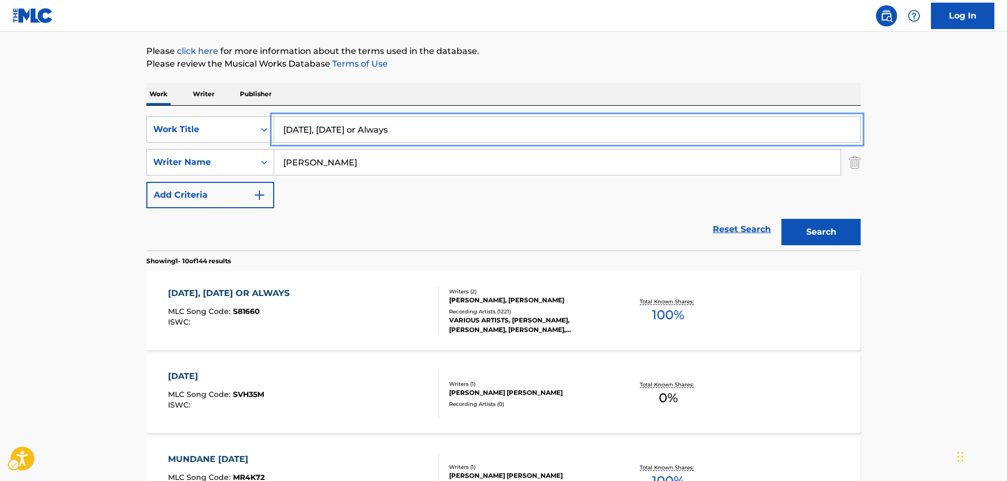
drag, startPoint x: 338, startPoint y: 127, endPoint x: 38, endPoint y: 153, distance: 300.7
paste input "[PERSON_NAME] Closing Remark"
type input "[PERSON_NAME] Closing Remarks"
drag, startPoint x: 38, startPoint y: 153, endPoint x: 103, endPoint y: 163, distance: 65.7
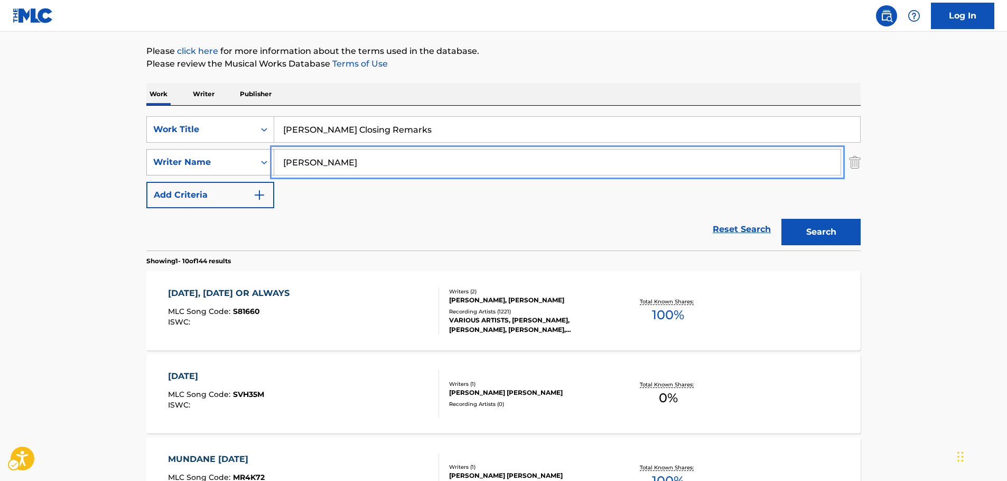
drag, startPoint x: 325, startPoint y: 165, endPoint x: 203, endPoint y: 171, distance: 122.7
click at [781, 219] on button "Search" at bounding box center [820, 232] width 79 height 26
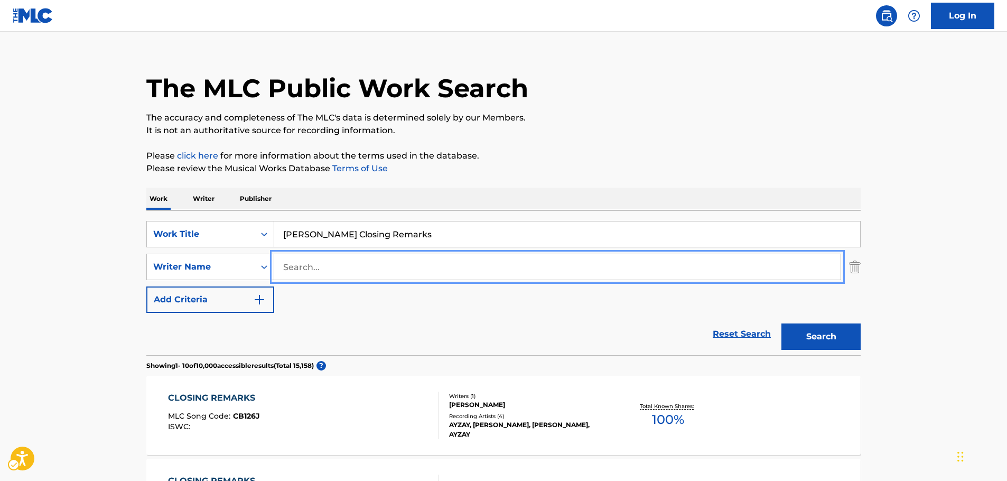
scroll to position [0, 0]
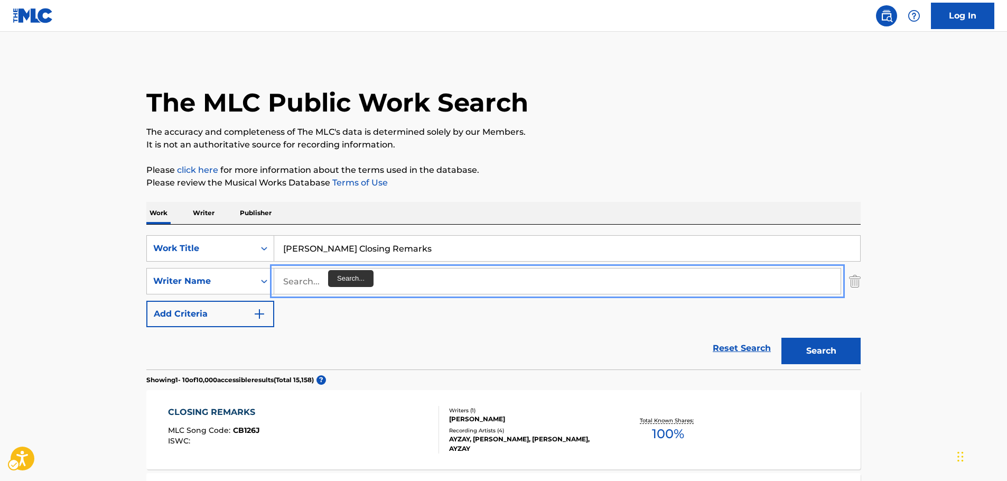
drag, startPoint x: 313, startPoint y: 285, endPoint x: 338, endPoint y: 277, distance: 25.9
click at [313, 285] on input "Search..." at bounding box center [557, 280] width 566 height 25
paste input "[GEOGRAPHIC_DATA]"
type input "[GEOGRAPHIC_DATA]"
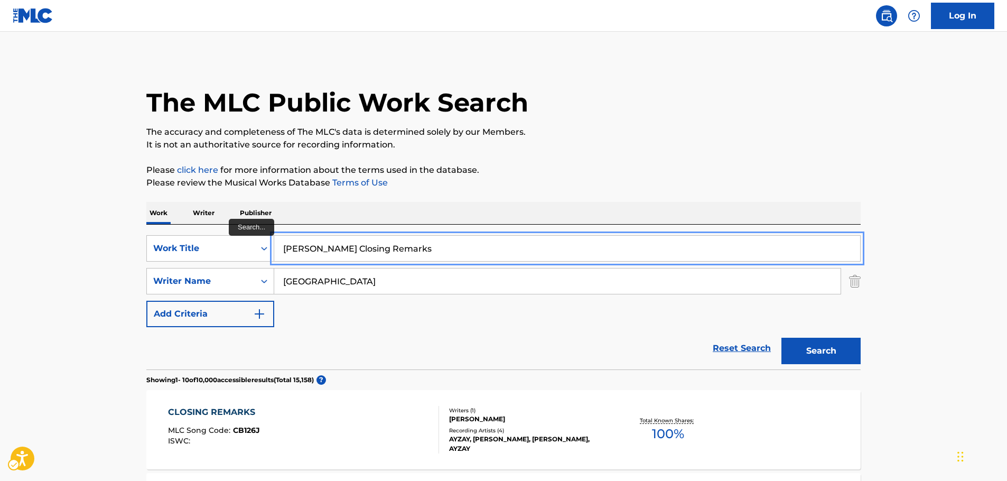
drag, startPoint x: 413, startPoint y: 243, endPoint x: 210, endPoint y: 211, distance: 205.8
click at [207, 243] on div "SearchWithCriteriab3f66e0c-0315-4bc2-a5d0-5a6ae4da3dd9 Work Title [PERSON_NAME]…" at bounding box center [503, 248] width 714 height 26
paste input "The Girl That I Marry"
type input "The Girl That I Marry"
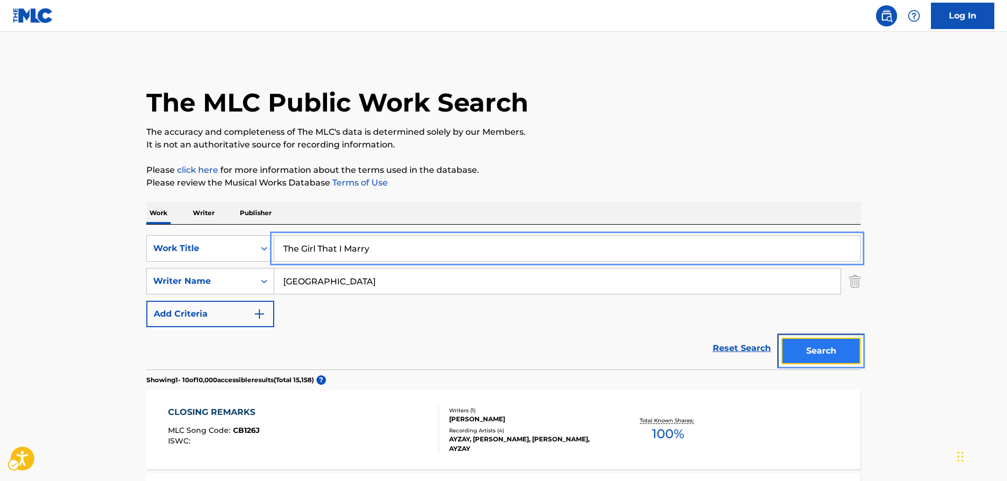
click at [844, 351] on button "Search" at bounding box center [820, 351] width 79 height 26
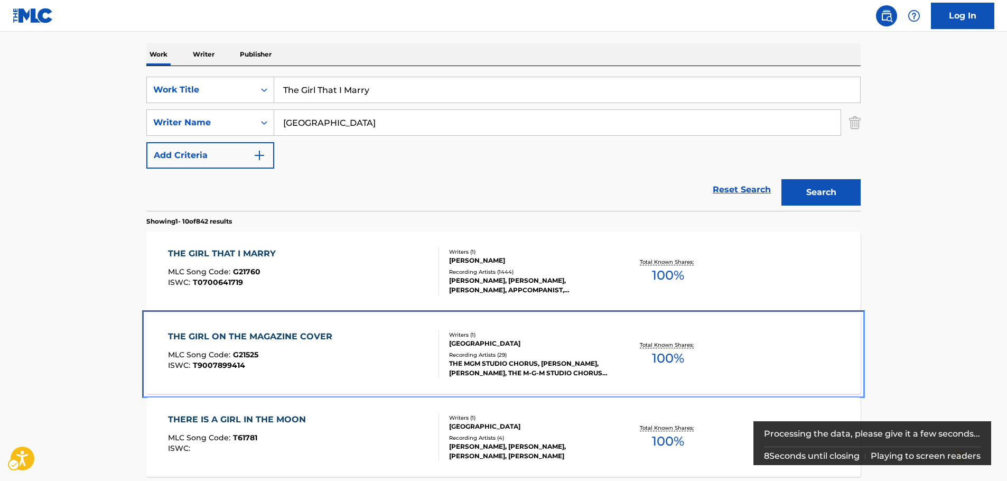
scroll to position [225, 0]
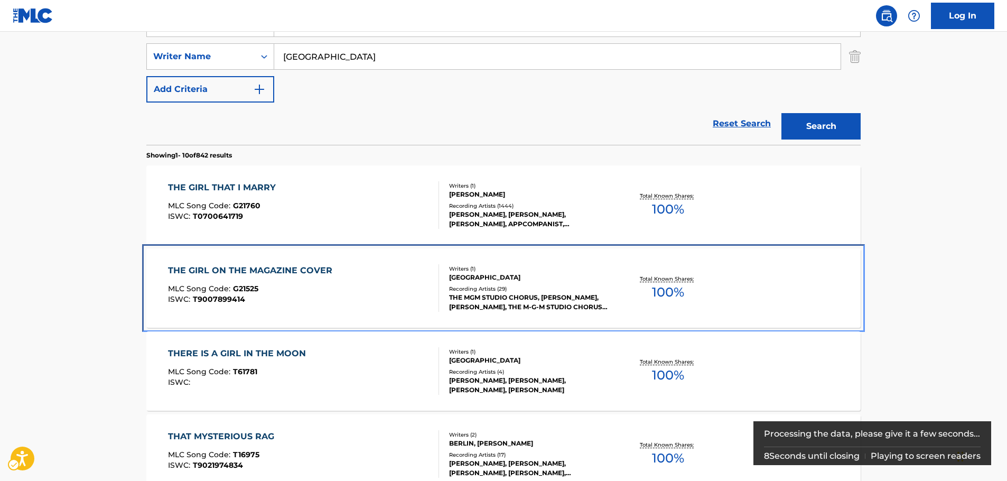
click at [314, 253] on div "THE GIRL ON THE MAGAZINE COVER MLC Song Code : G21525 ISWC : T9007899414 Writer…" at bounding box center [503, 287] width 714 height 79
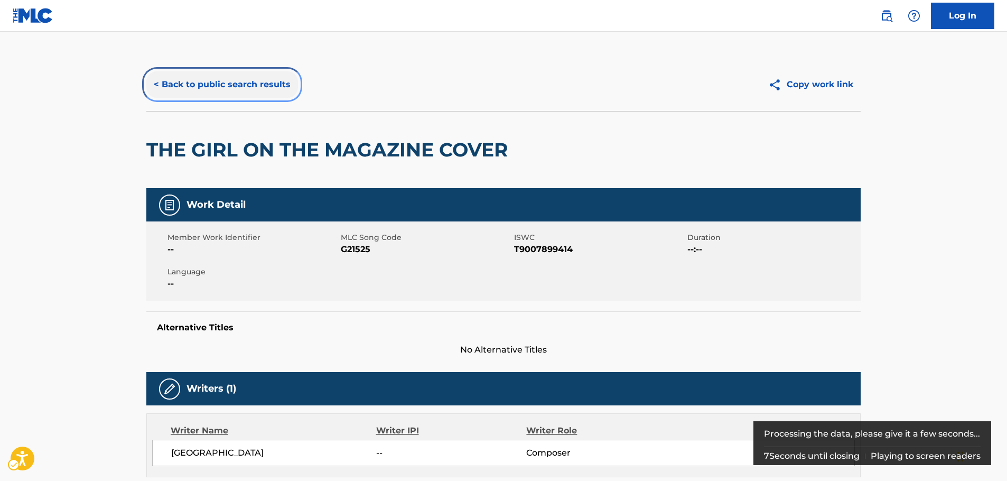
click at [251, 86] on button "< Back to public search results" at bounding box center [222, 84] width 152 height 26
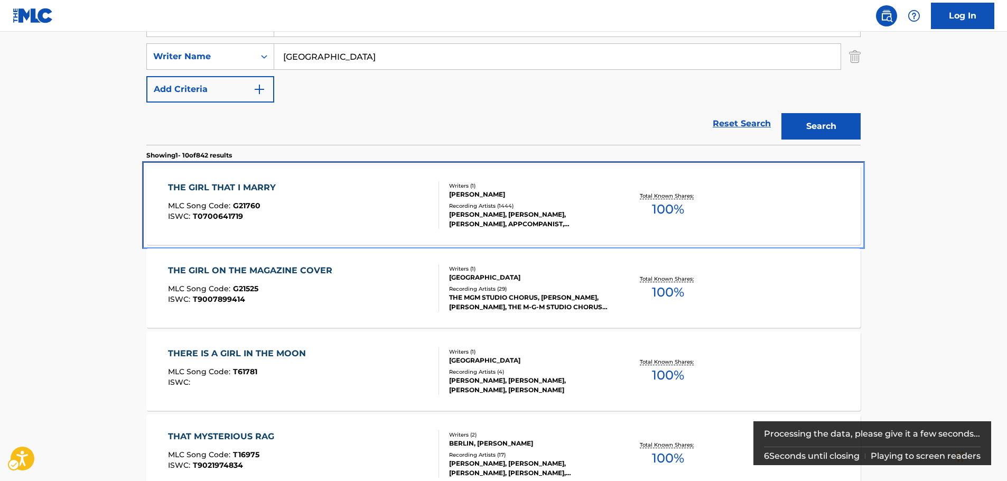
click at [320, 201] on div "THE GIRL THAT I MARRY MLC Song Code : G21760 ISWC : T0700641719" at bounding box center [304, 205] width 272 height 48
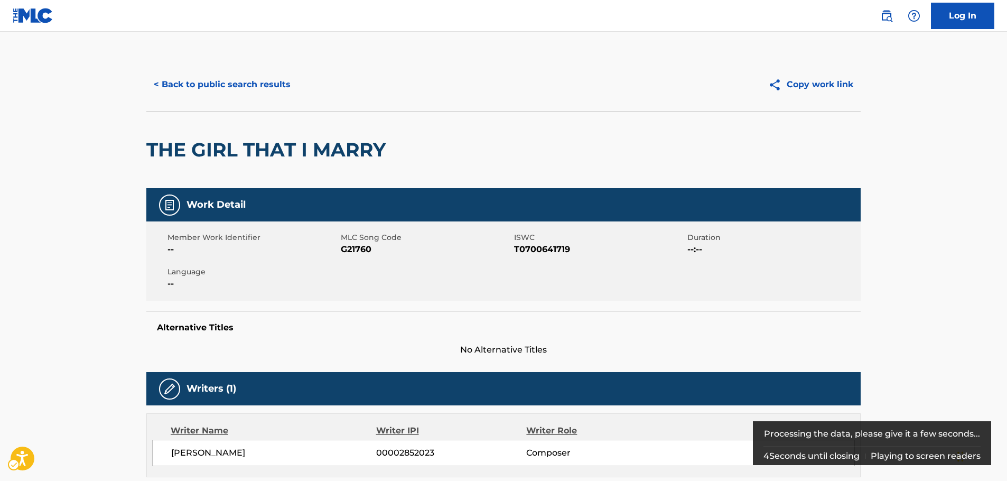
click at [354, 249] on span "MLC Song Code - G21760" at bounding box center [426, 249] width 171 height 13
click at [543, 251] on span "ISWC - T0700641719" at bounding box center [599, 249] width 171 height 13
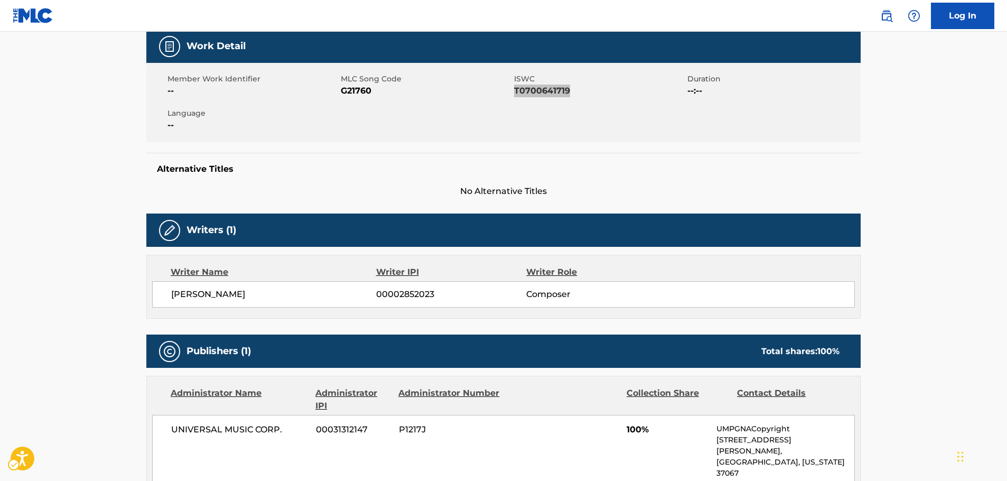
scroll to position [264, 0]
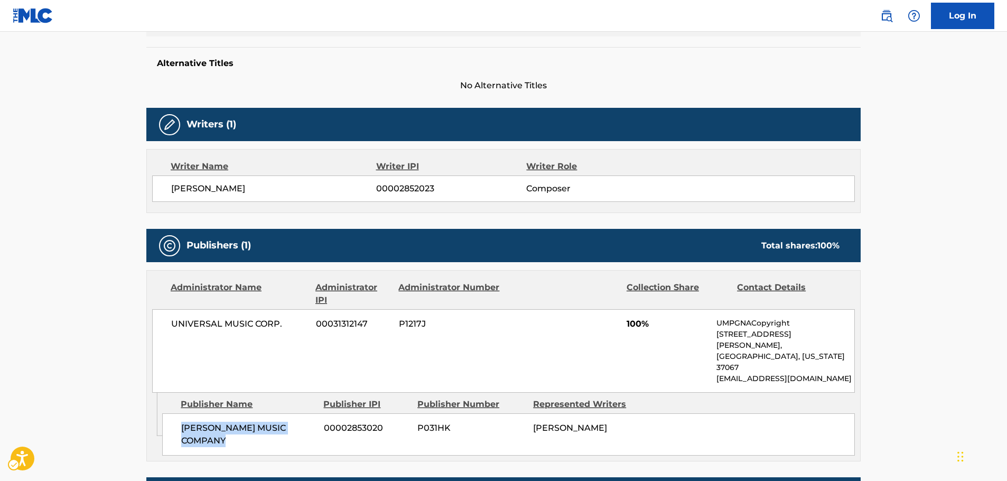
drag, startPoint x: 218, startPoint y: 414, endPoint x: 179, endPoint y: 407, distance: 39.2
click at [179, 413] on div "[PERSON_NAME] MUSIC COMPANY 00002853020 P031HK [PERSON_NAME]" at bounding box center [508, 434] width 693 height 42
drag, startPoint x: 297, startPoint y: 328, endPoint x: 168, endPoint y: 323, distance: 129.0
click at [168, 323] on div "UNIVERSAL MUSIC CORP. 00031312147 P1217J 100% UMPGNACopyright [STREET_ADDRESS][…" at bounding box center [503, 350] width 703 height 83
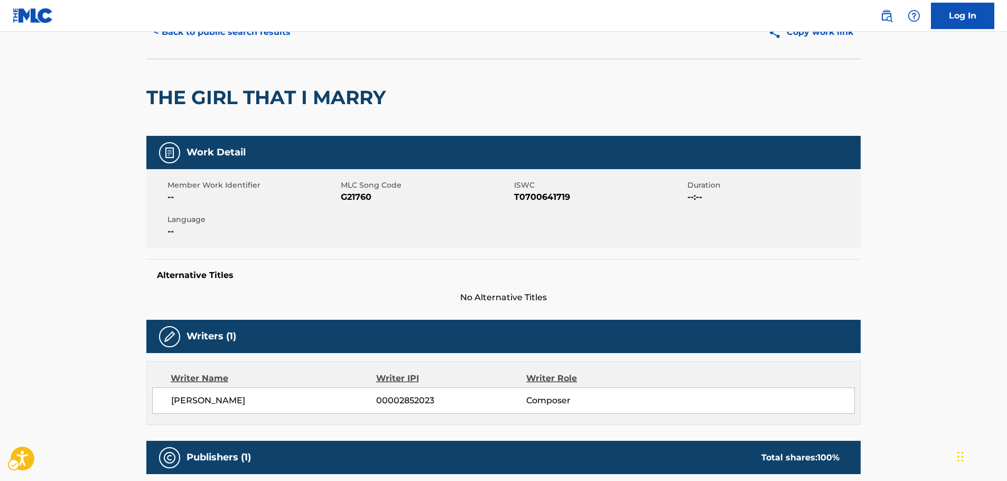
scroll to position [0, 0]
